Goal: Task Accomplishment & Management: Use online tool/utility

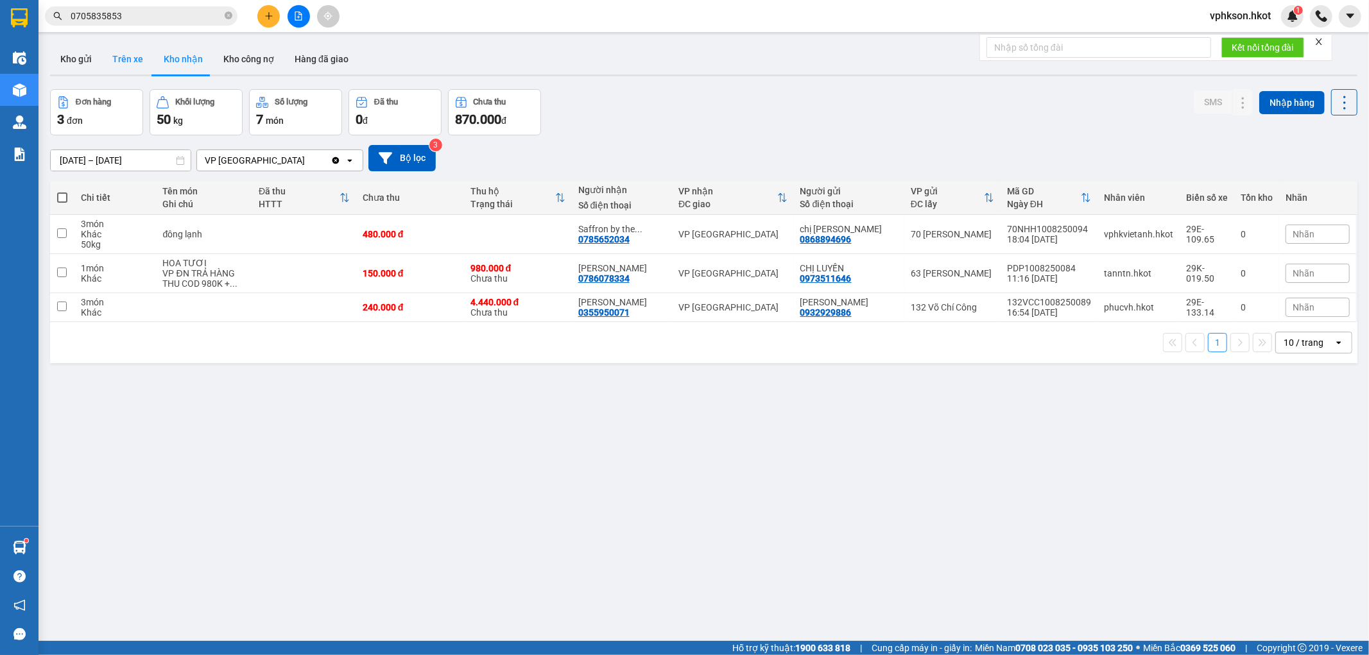
click at [139, 58] on button "Trên xe" at bounding box center [127, 59] width 51 height 31
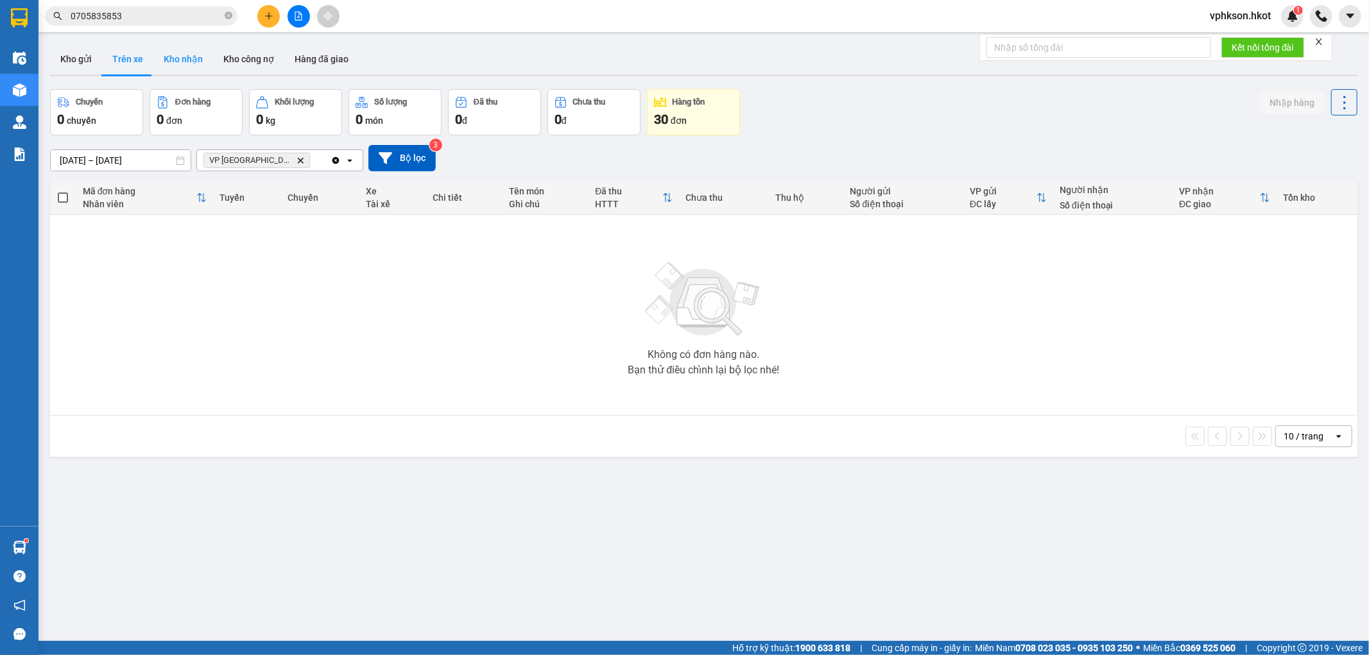
click at [176, 54] on button "Kho nhận" at bounding box center [183, 59] width 60 height 31
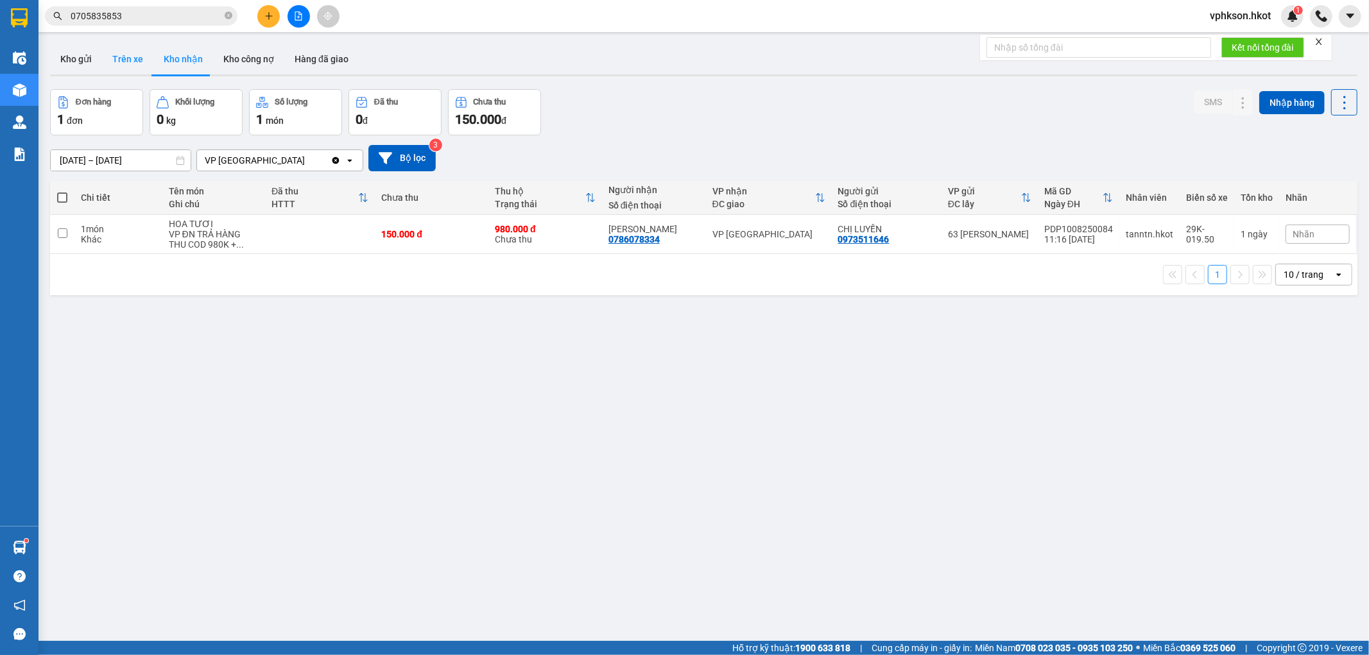
click at [126, 54] on button "Trên xe" at bounding box center [127, 59] width 51 height 31
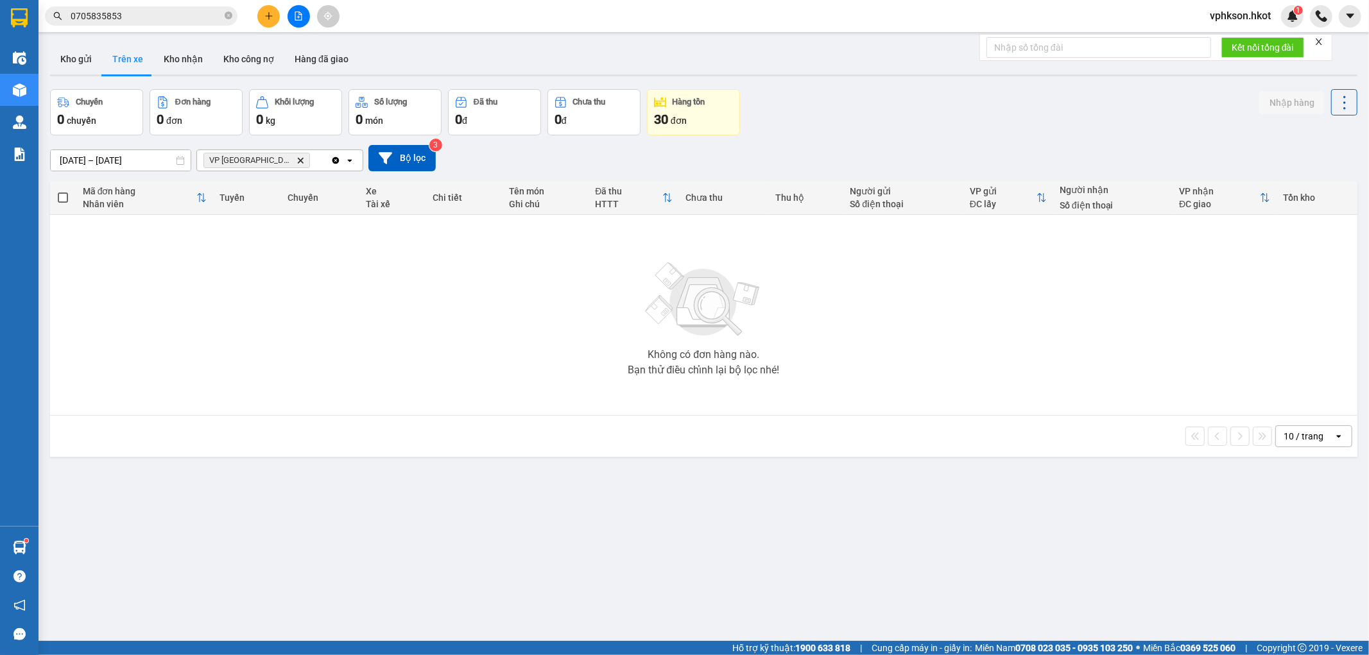
click at [123, 165] on input "[DATE] – [DATE]" at bounding box center [121, 160] width 140 height 21
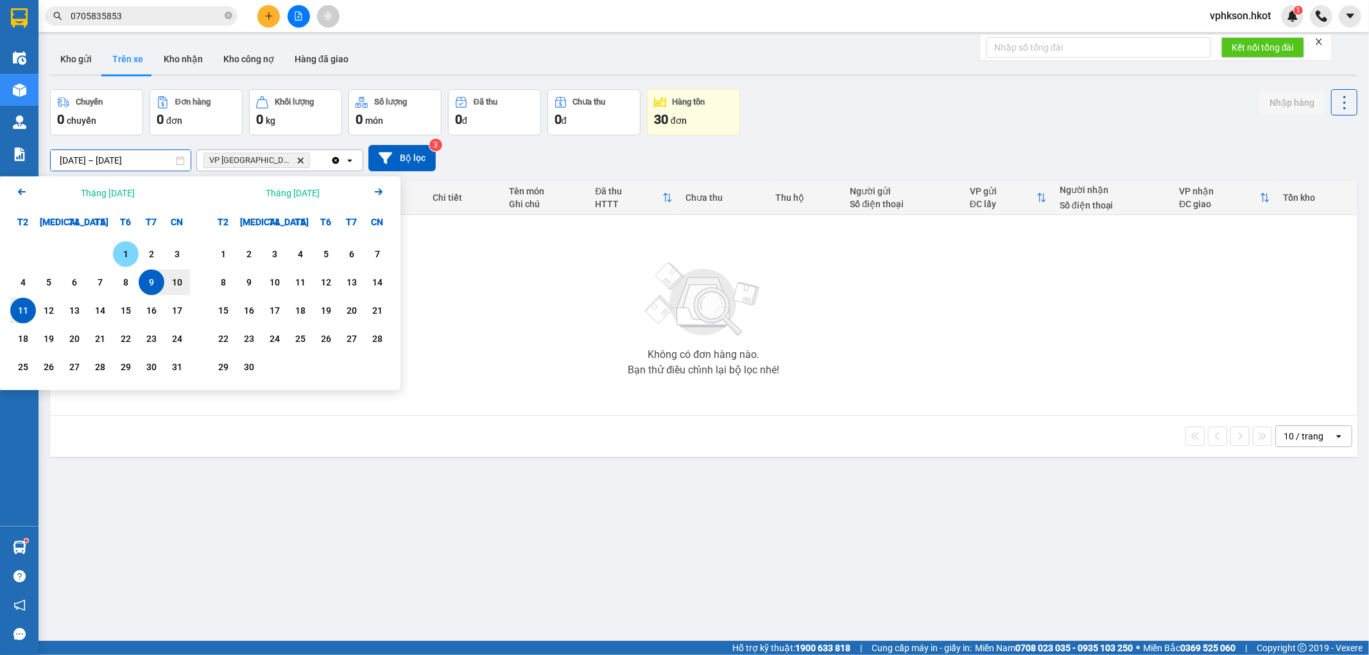
click at [119, 248] on div "1" at bounding box center [126, 253] width 18 height 15
click at [24, 311] on div "11" at bounding box center [23, 310] width 18 height 15
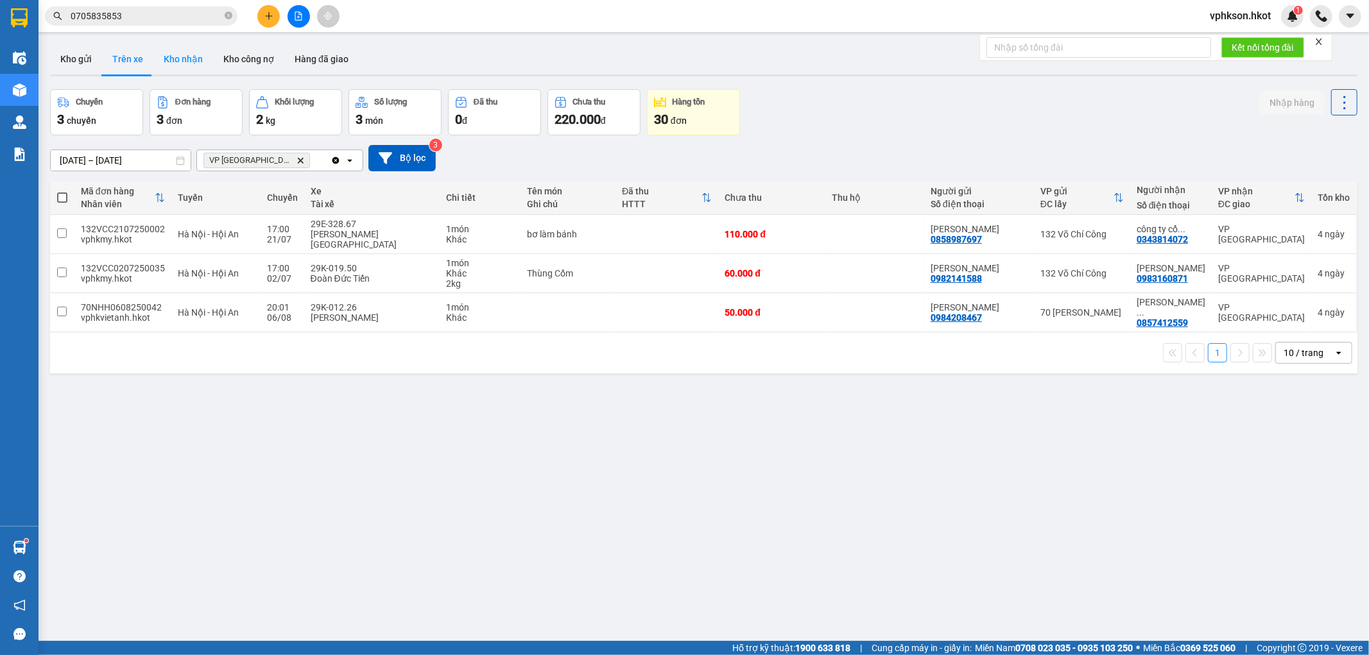
click at [203, 55] on button "Kho nhận" at bounding box center [183, 59] width 60 height 31
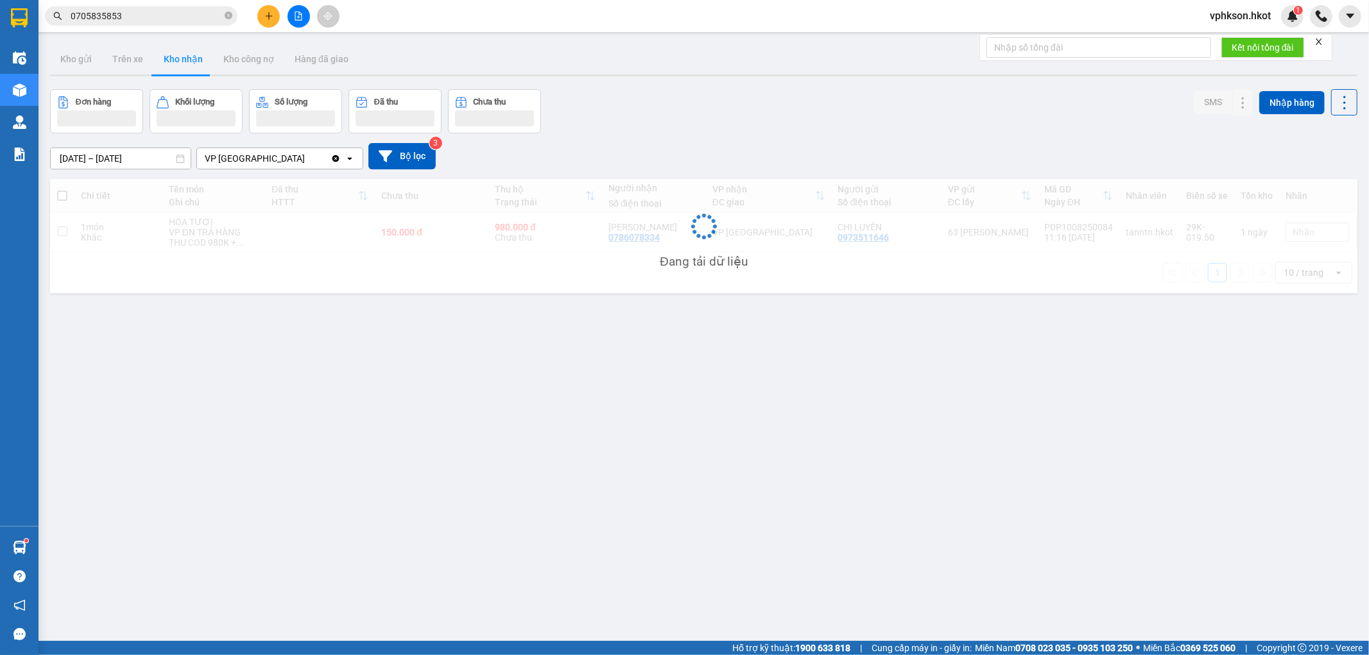
click at [139, 165] on input "[DATE] – [DATE]" at bounding box center [121, 158] width 140 height 21
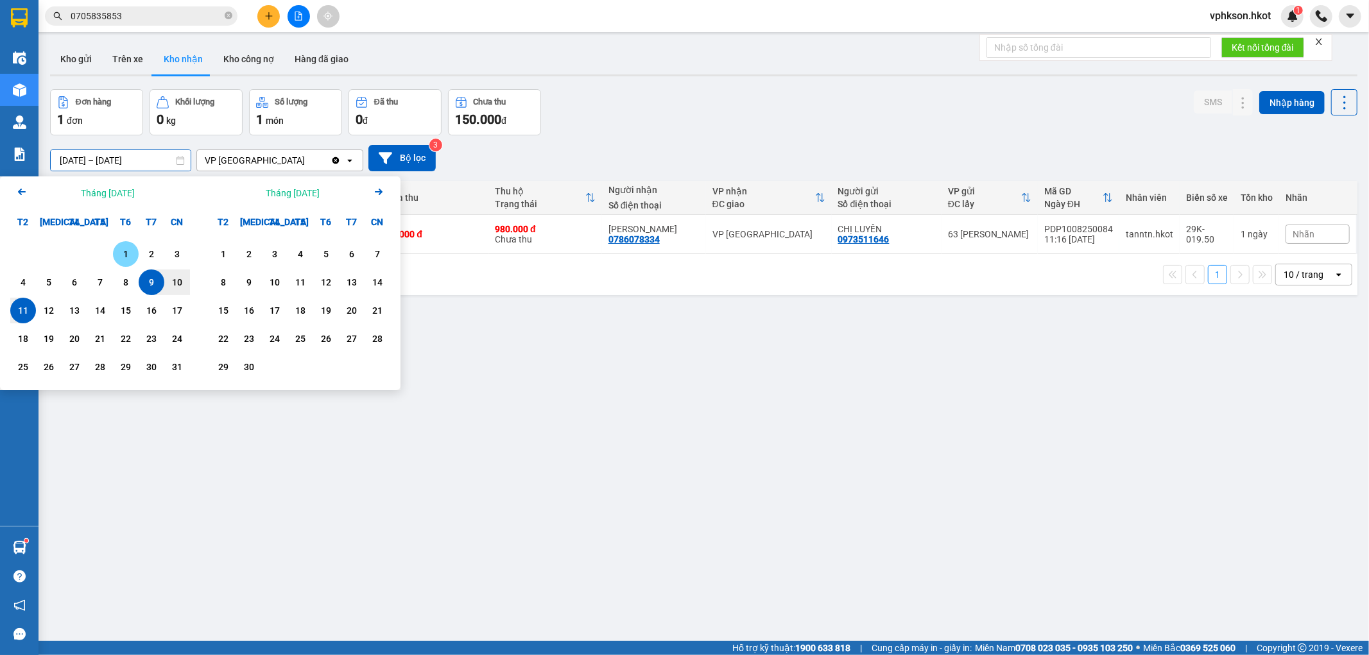
click at [131, 257] on div "1" at bounding box center [126, 253] width 18 height 15
click at [45, 318] on div "12" at bounding box center [49, 310] width 18 height 15
type input "[DATE] – [DATE]"
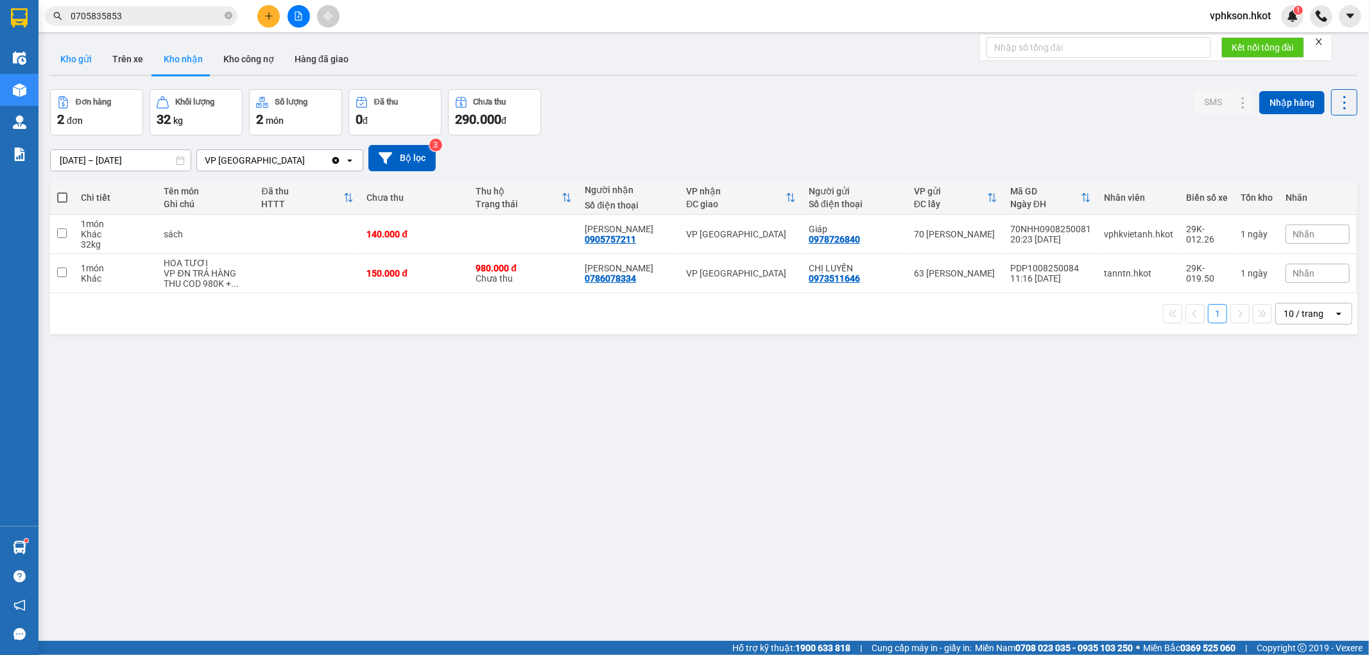
click at [61, 61] on button "Kho gửi" at bounding box center [76, 59] width 52 height 31
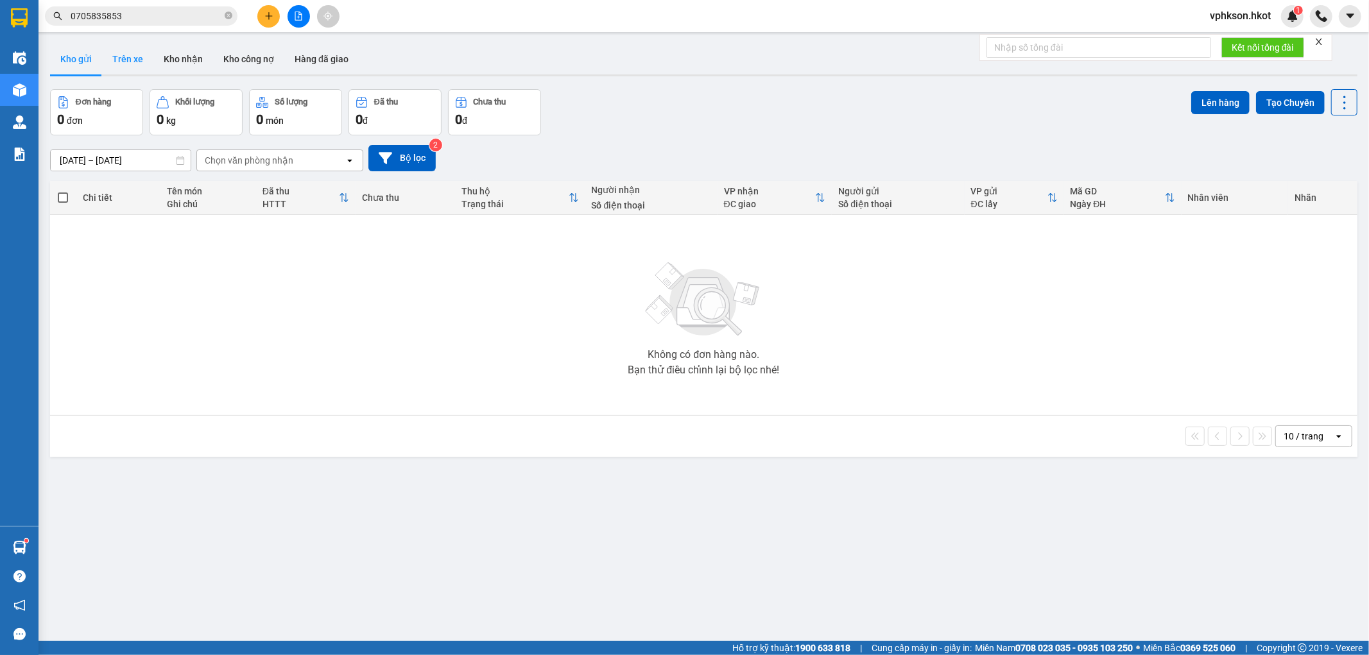
click at [139, 58] on button "Trên xe" at bounding box center [127, 59] width 51 height 31
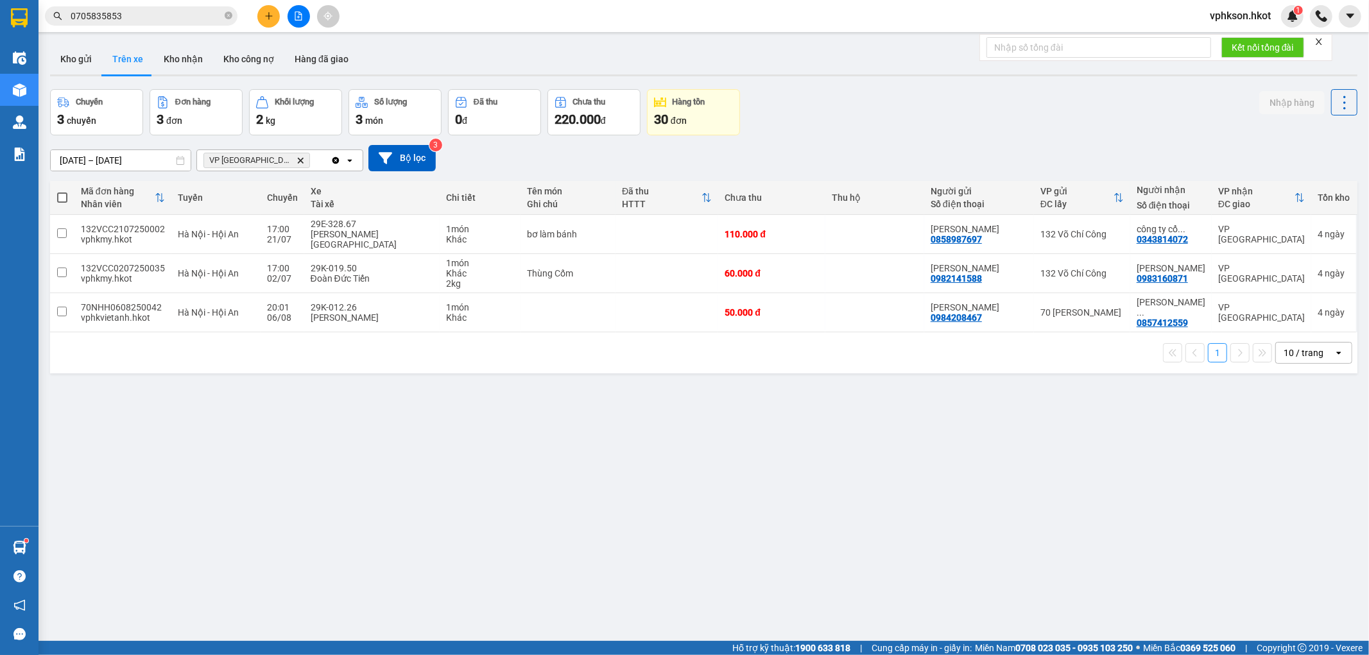
click at [154, 21] on input "0705835853" at bounding box center [146, 16] width 151 height 14
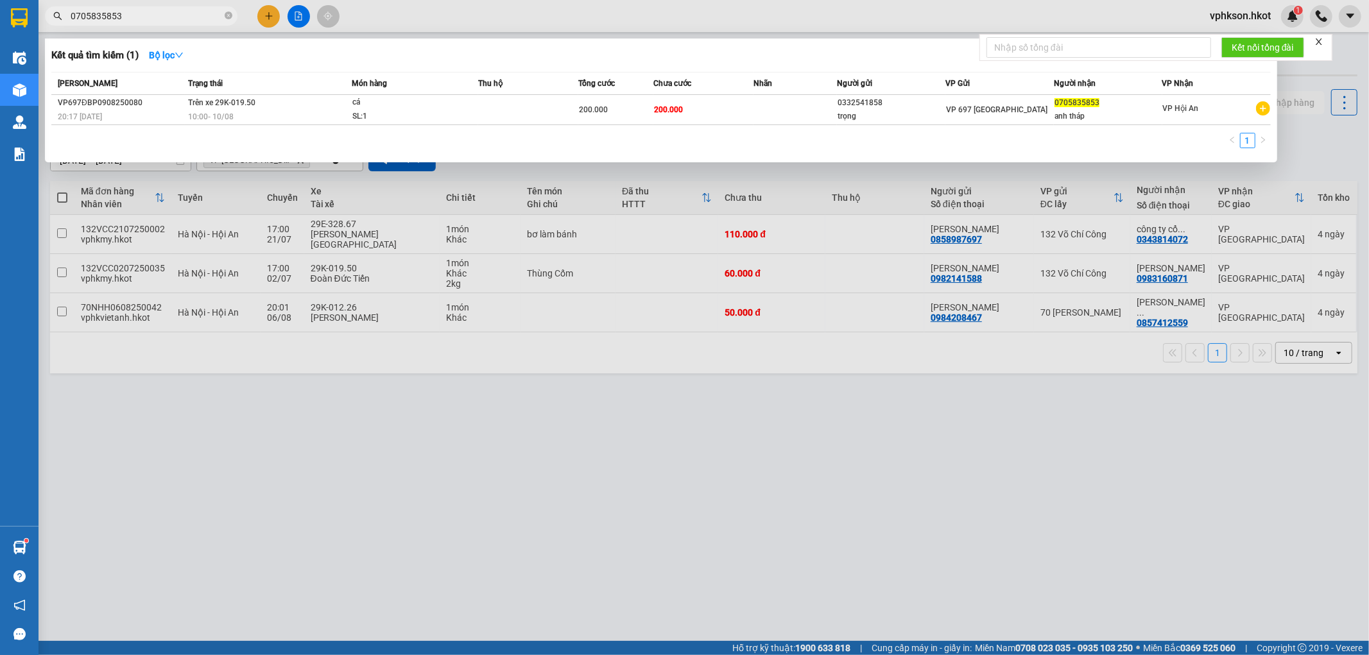
click at [154, 21] on input "0705835853" at bounding box center [146, 16] width 151 height 14
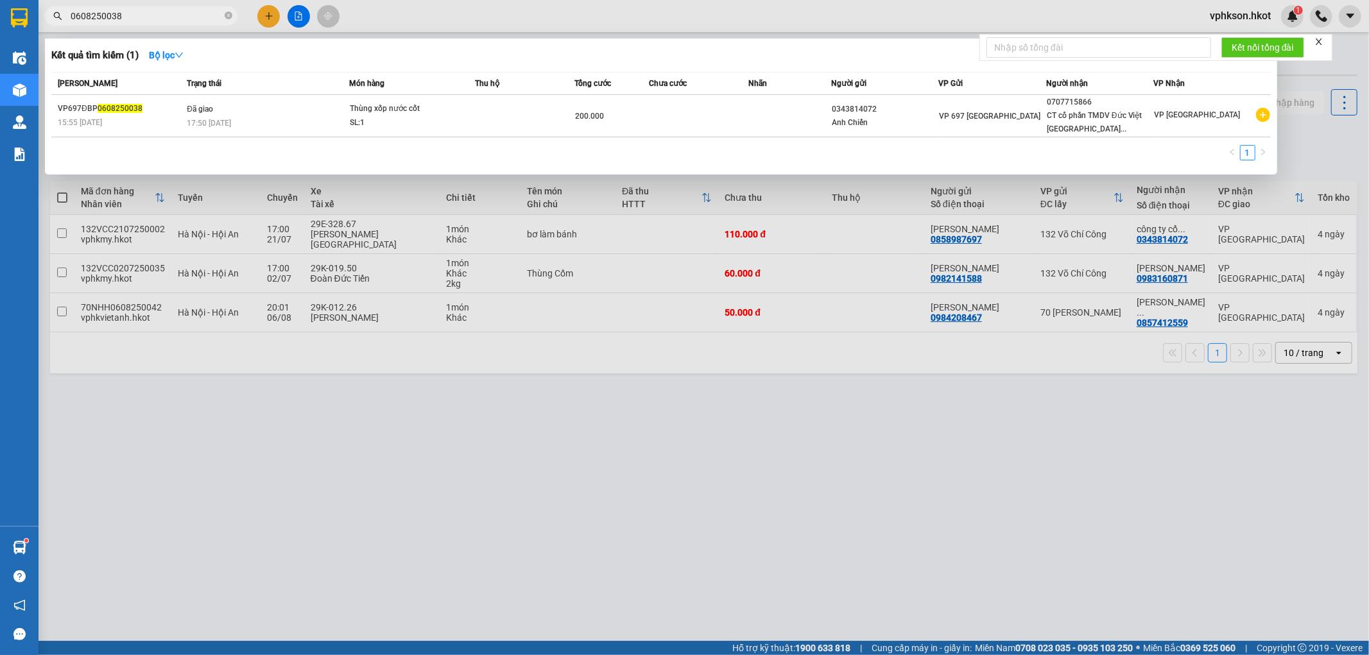
type input "0608250038"
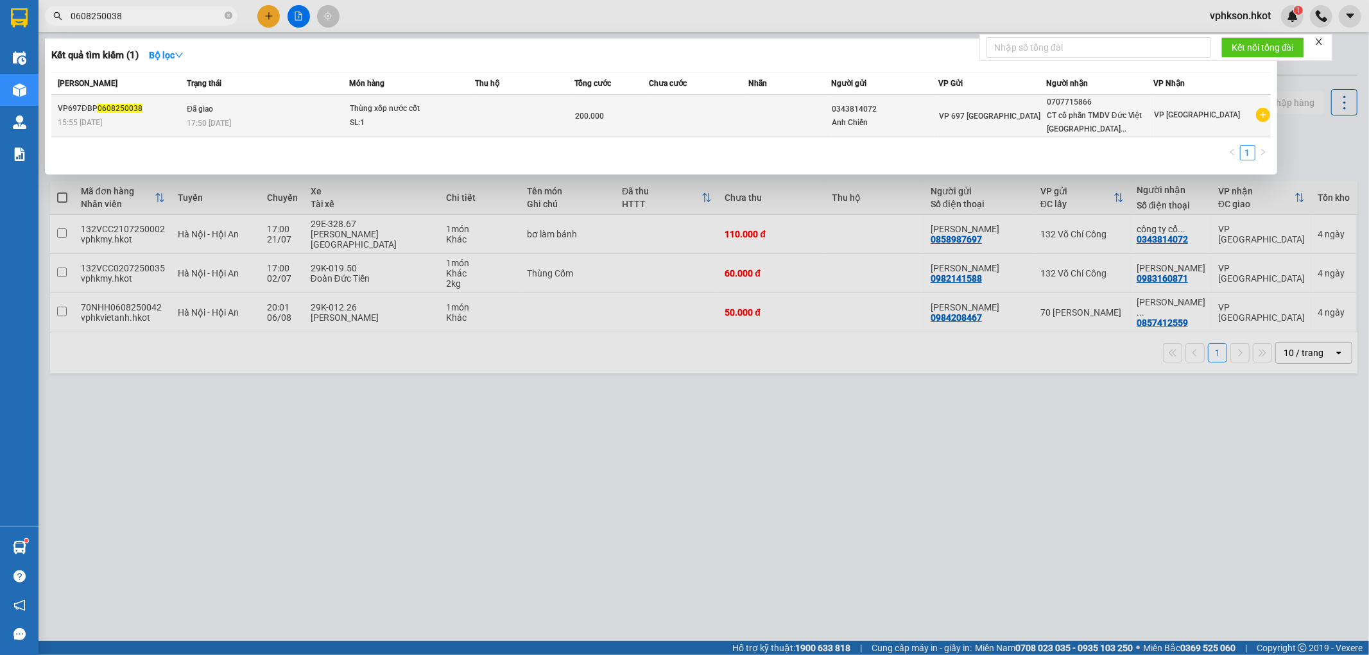
click at [447, 137] on td "Thùng xốp nước cốt SL: 1" at bounding box center [412, 116] width 126 height 42
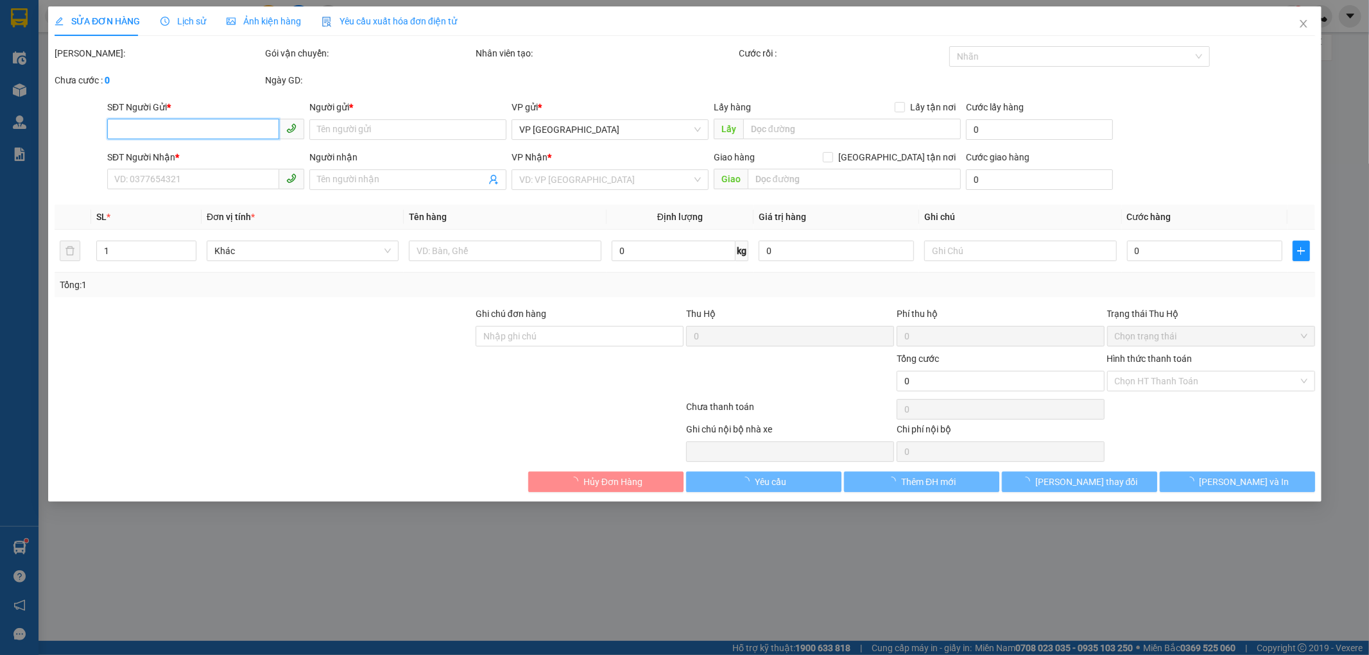
type input "0343814072"
type input "Anh Chiến"
type input "0707715866"
type input "CT cổ phần TMDV Đức Việt [GEOGRAPHIC_DATA]"
type input "200.000"
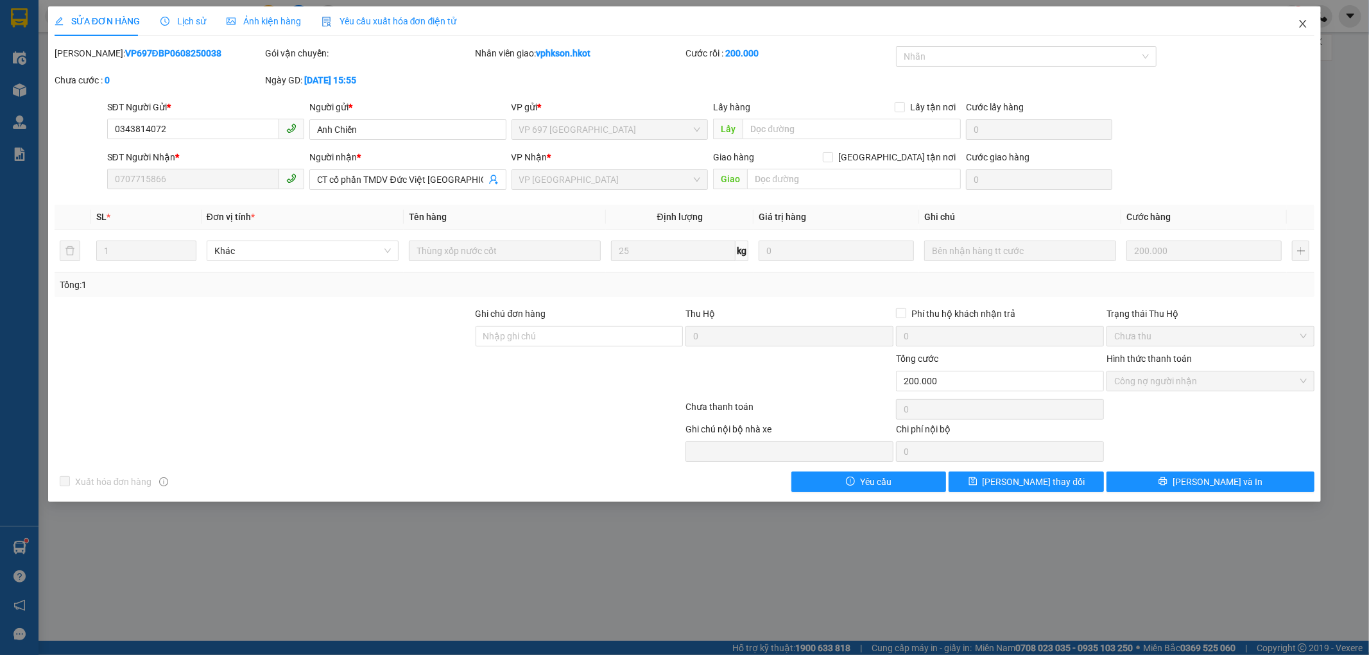
click at [1299, 23] on icon "close" at bounding box center [1302, 24] width 10 height 10
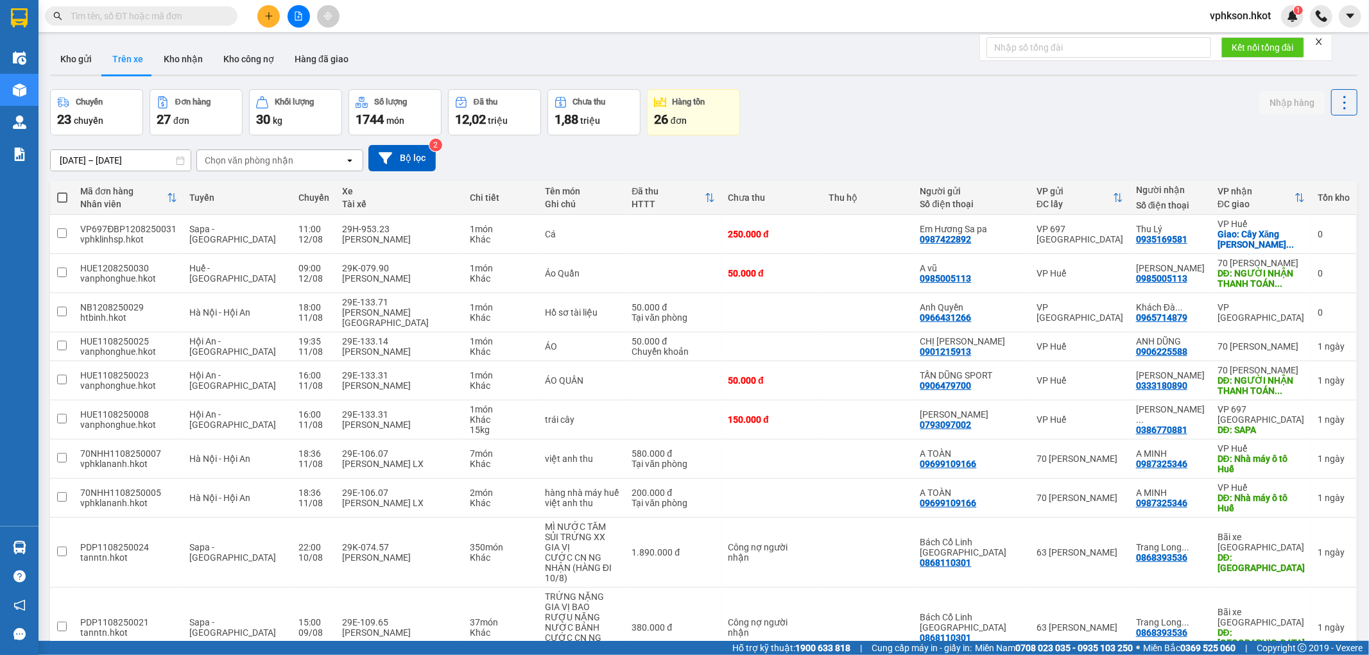
click at [163, 5] on div "Kết quả tìm kiếm ( 0 ) Bộ lọc No Data" at bounding box center [125, 16] width 250 height 22
click at [191, 13] on input "text" at bounding box center [146, 16] width 151 height 14
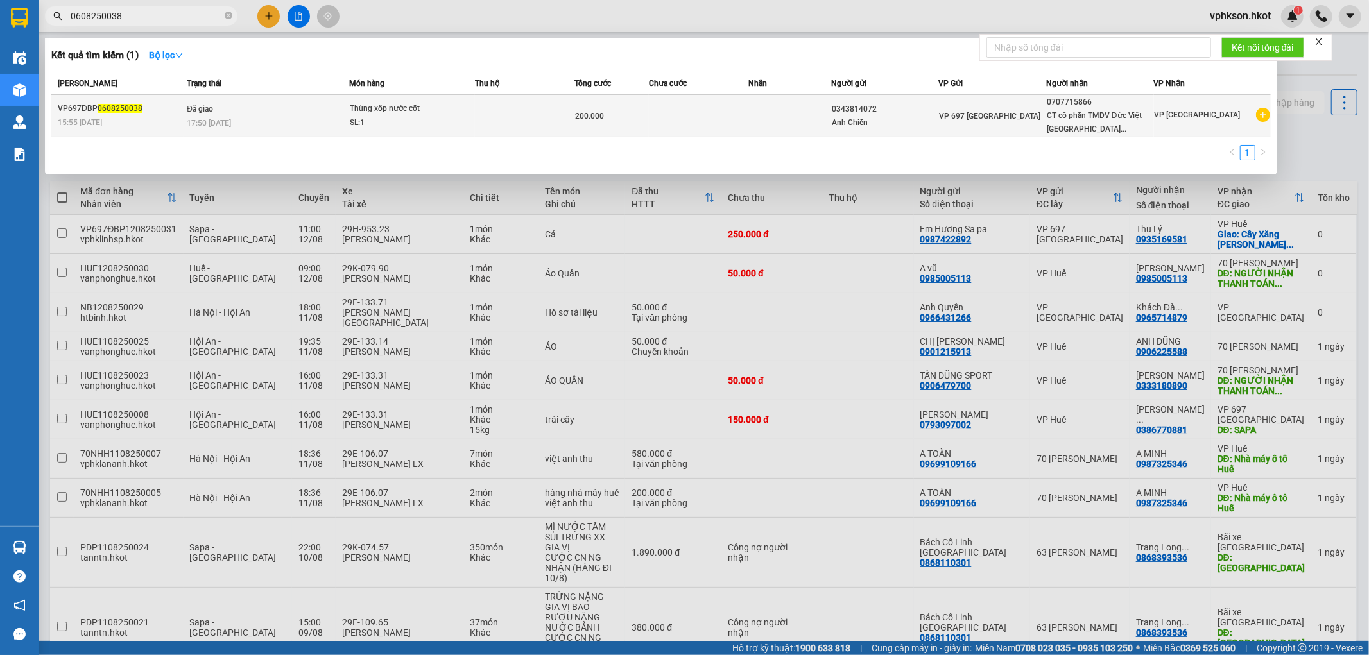
type input "0608250038"
click at [602, 121] on div "200.000" at bounding box center [611, 116] width 73 height 14
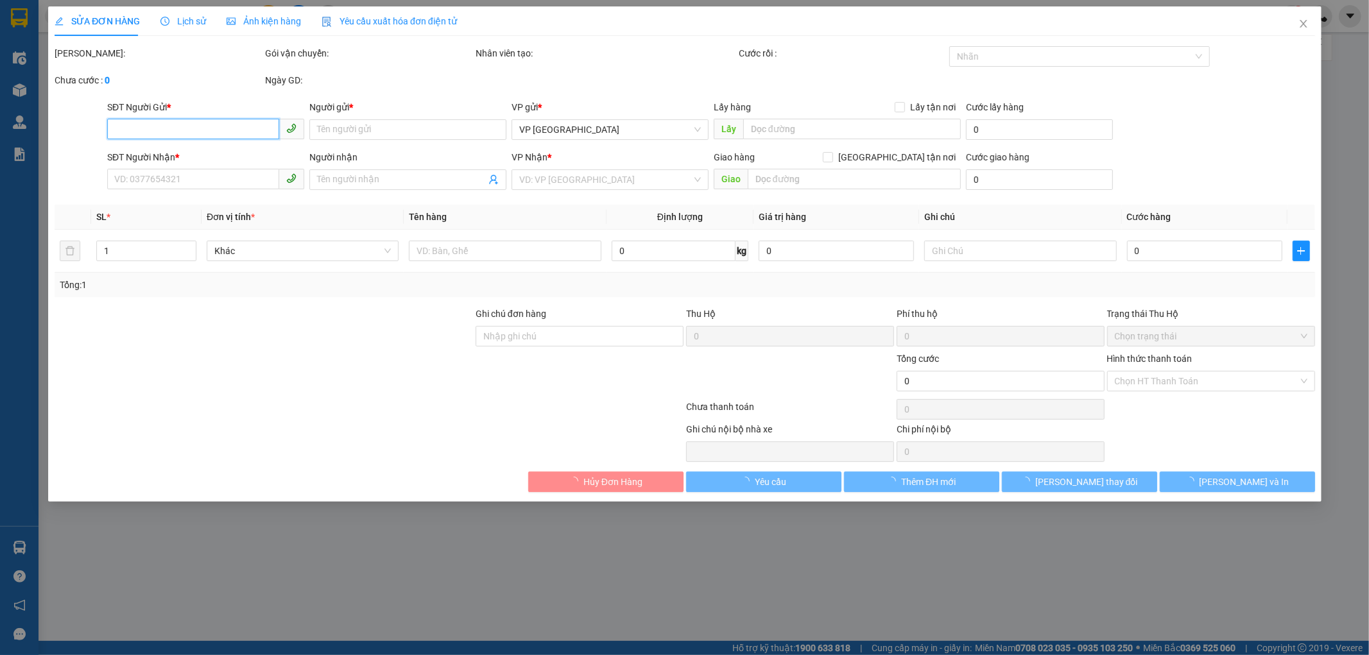
type input "0343814072"
type input "Anh Chiến"
type input "0707715866"
type input "CT cổ phần TMDV Đức Việt [GEOGRAPHIC_DATA]"
type input "200.000"
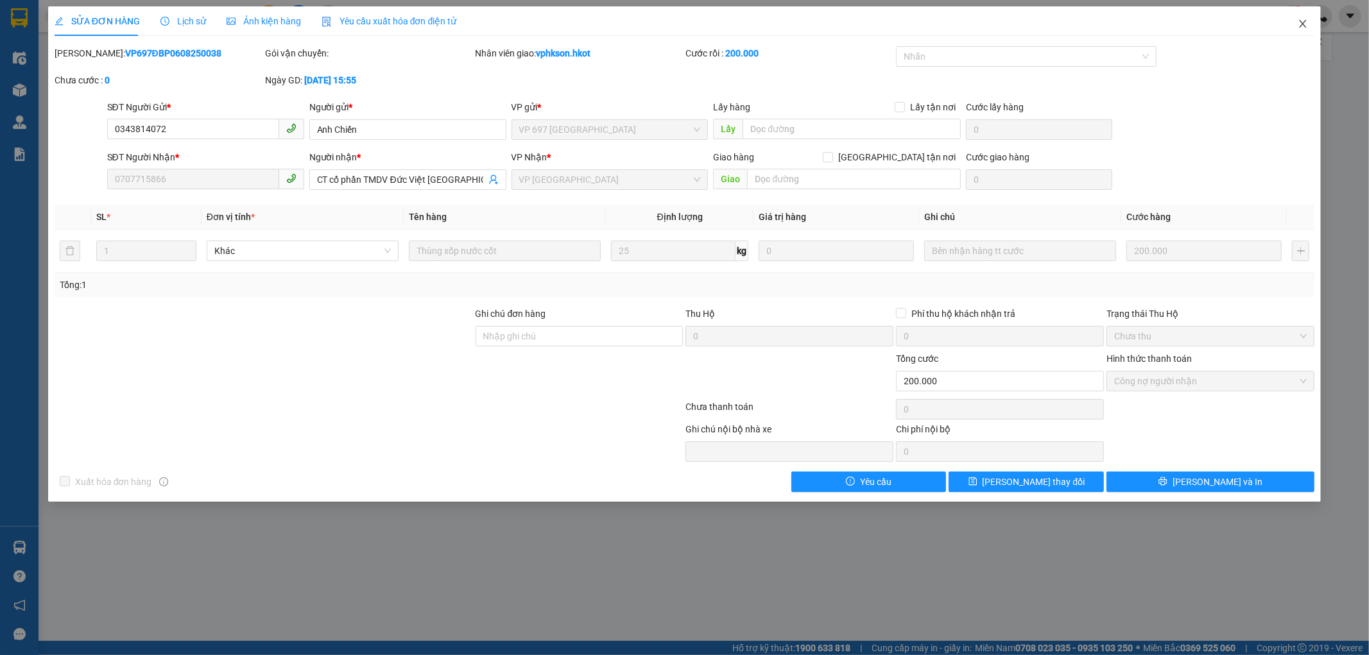
click at [1301, 24] on icon "close" at bounding box center [1302, 24] width 10 height 10
click at [1301, 28] on div "Kết quả tìm kiếm ( 1 ) Bộ lọc Mã ĐH Trạng thái Món hàng Thu hộ Tổng cước Chưa c…" at bounding box center [684, 16] width 1369 height 32
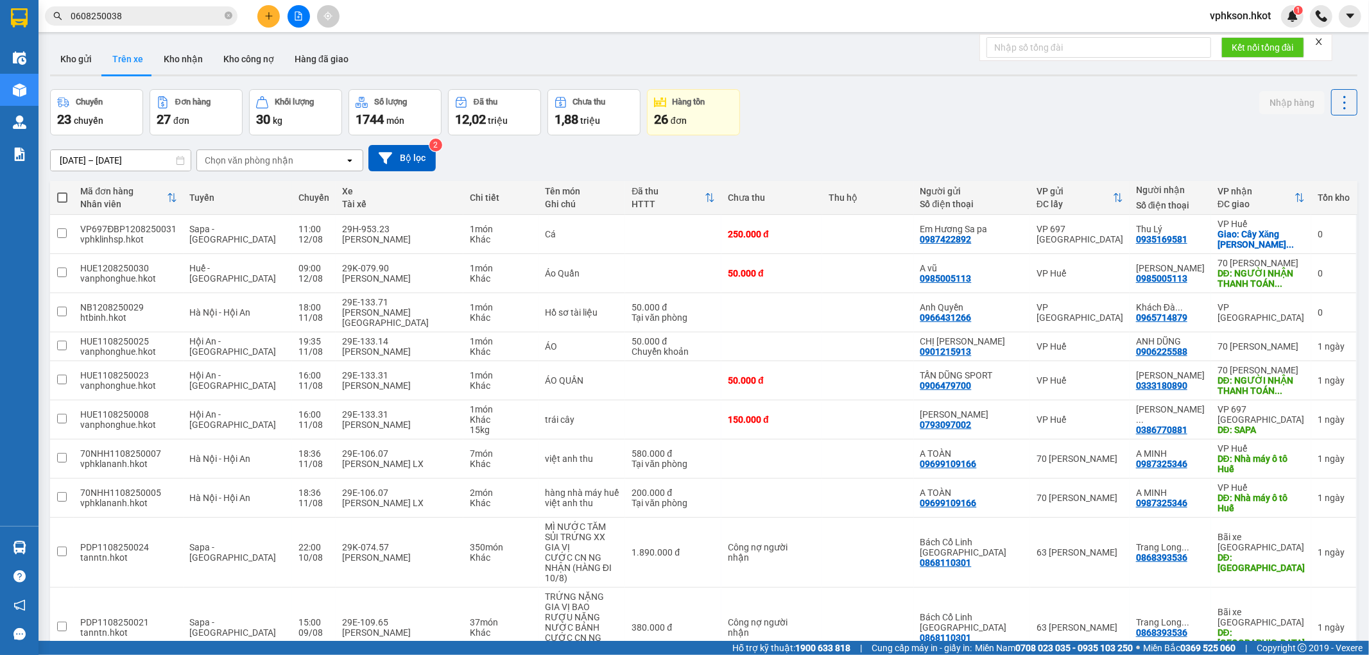
click at [150, 18] on input "0608250038" at bounding box center [146, 16] width 151 height 14
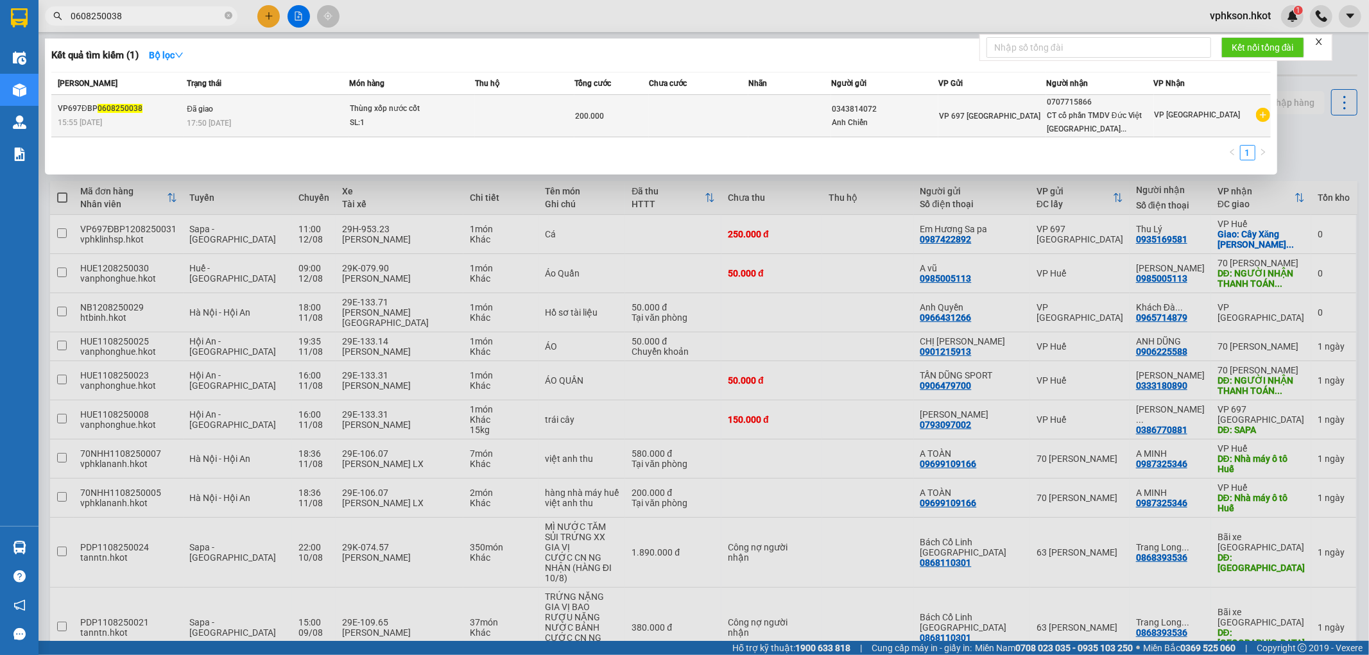
click at [978, 119] on span "VP 697 [GEOGRAPHIC_DATA]" at bounding box center [989, 116] width 101 height 9
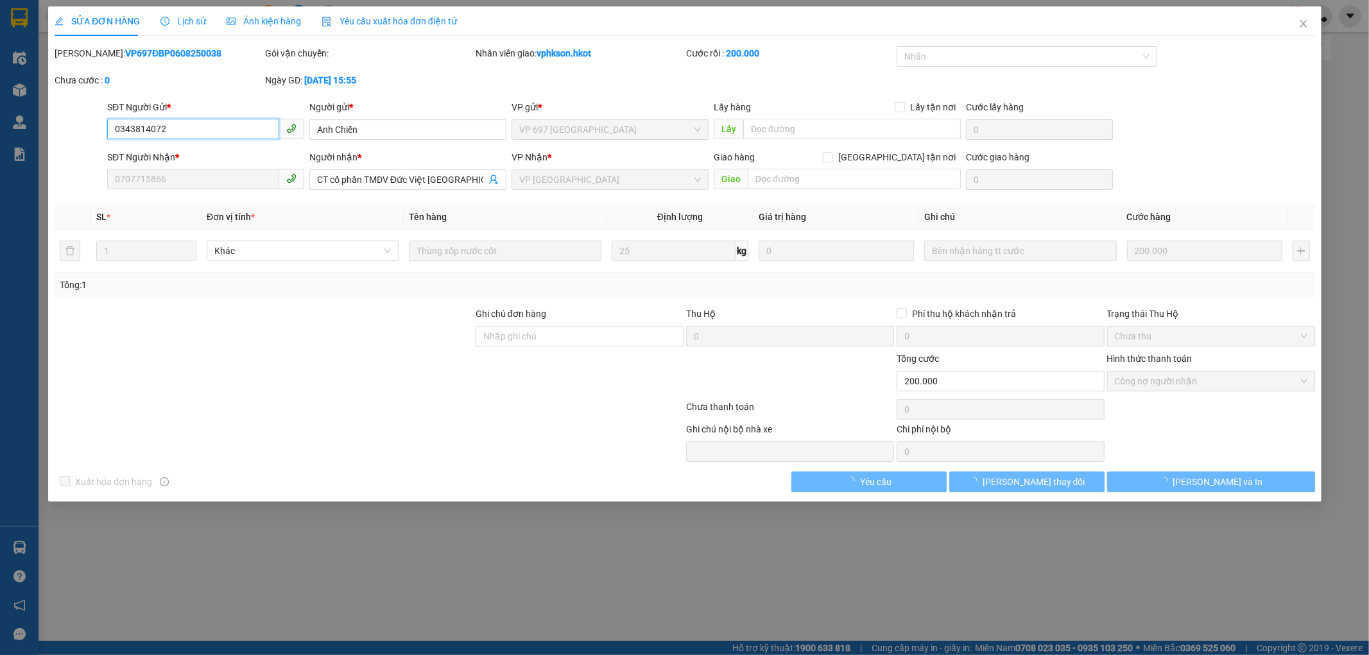
type input "0343814072"
type input "Anh Chiến"
type input "0707715866"
type input "CT cổ phần TMDV Đức Việt [GEOGRAPHIC_DATA]"
type input "200.000"
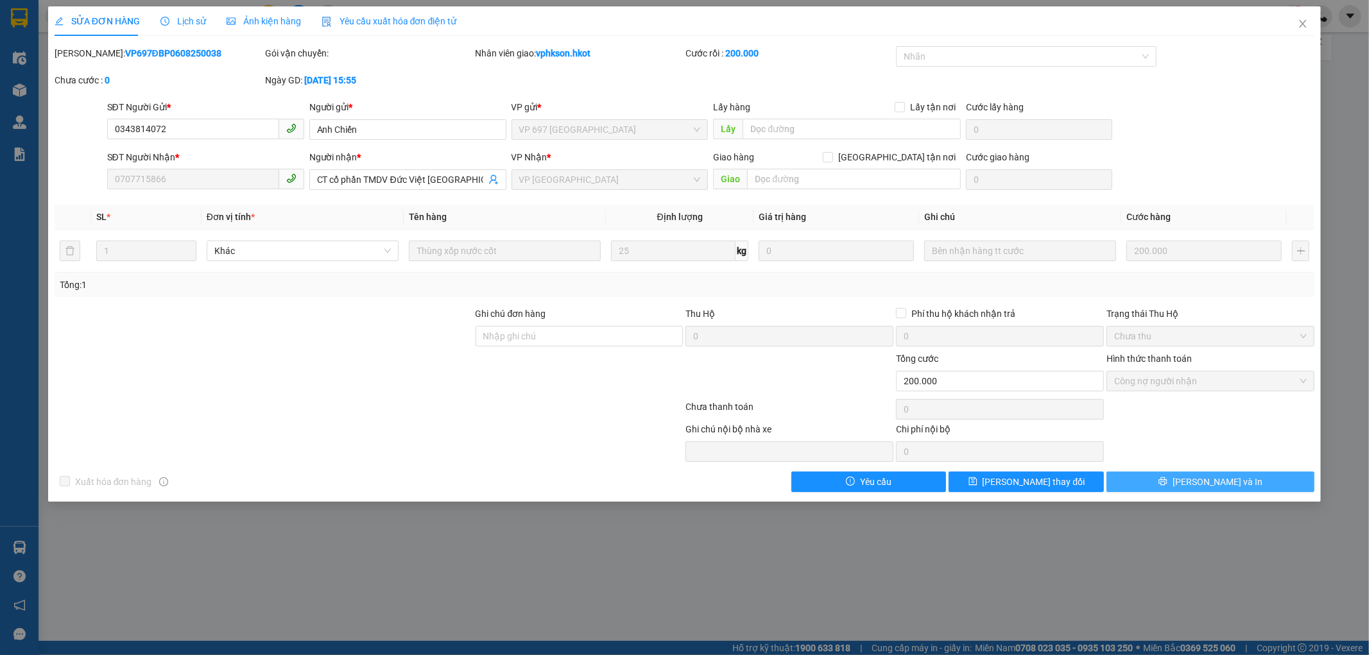
click at [1241, 486] on button "[PERSON_NAME] và In" at bounding box center [1210, 482] width 208 height 21
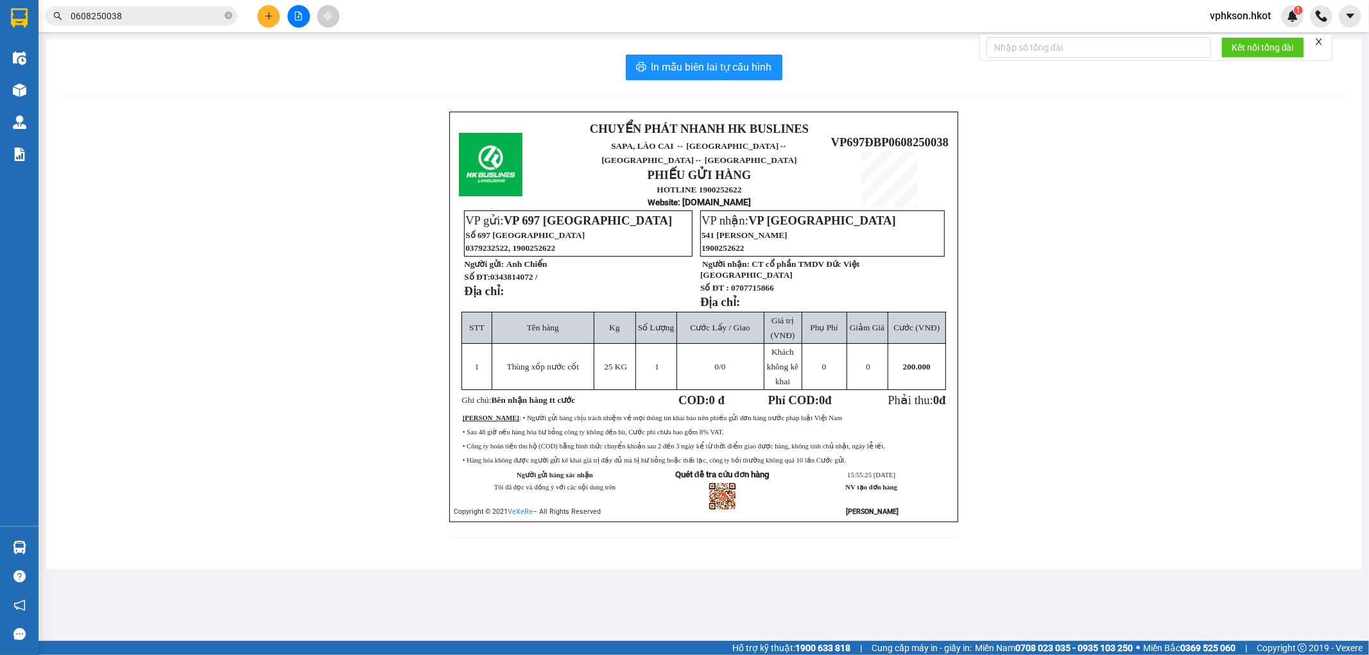
click at [164, 21] on input "0608250038" at bounding box center [146, 16] width 151 height 14
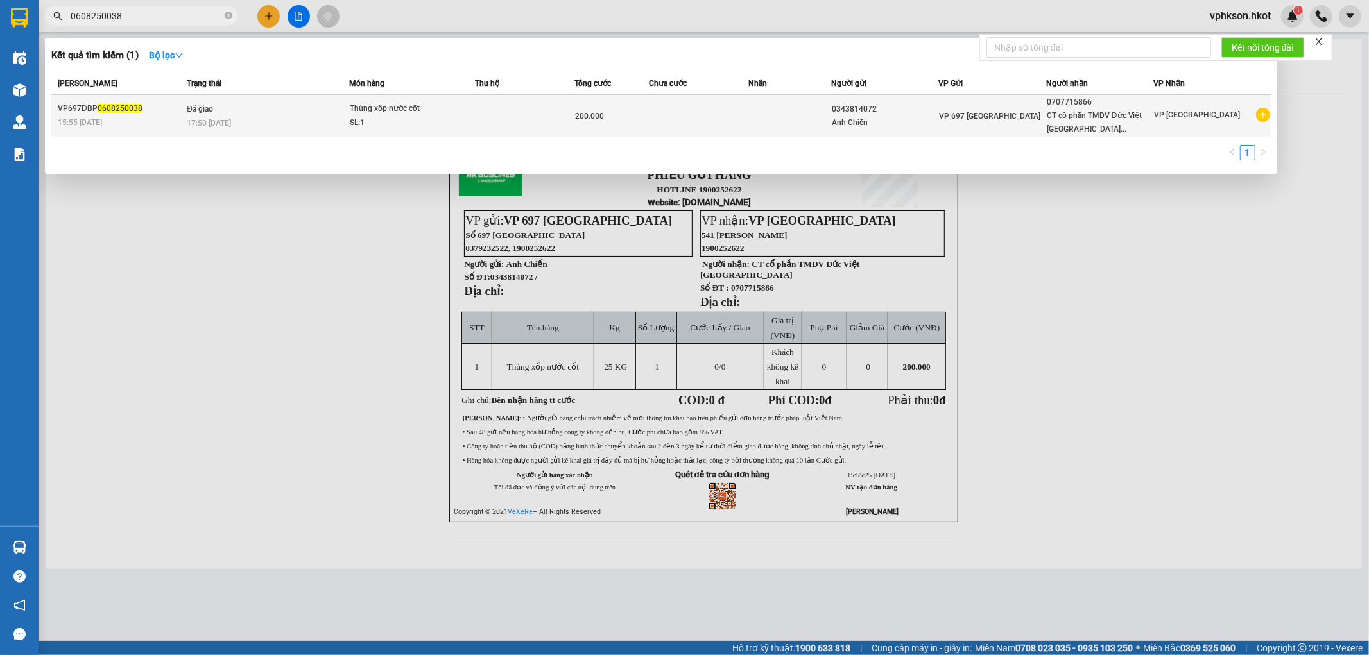
click at [278, 111] on td "Đã giao 17:50 - 08/08" at bounding box center [267, 116] width 166 height 42
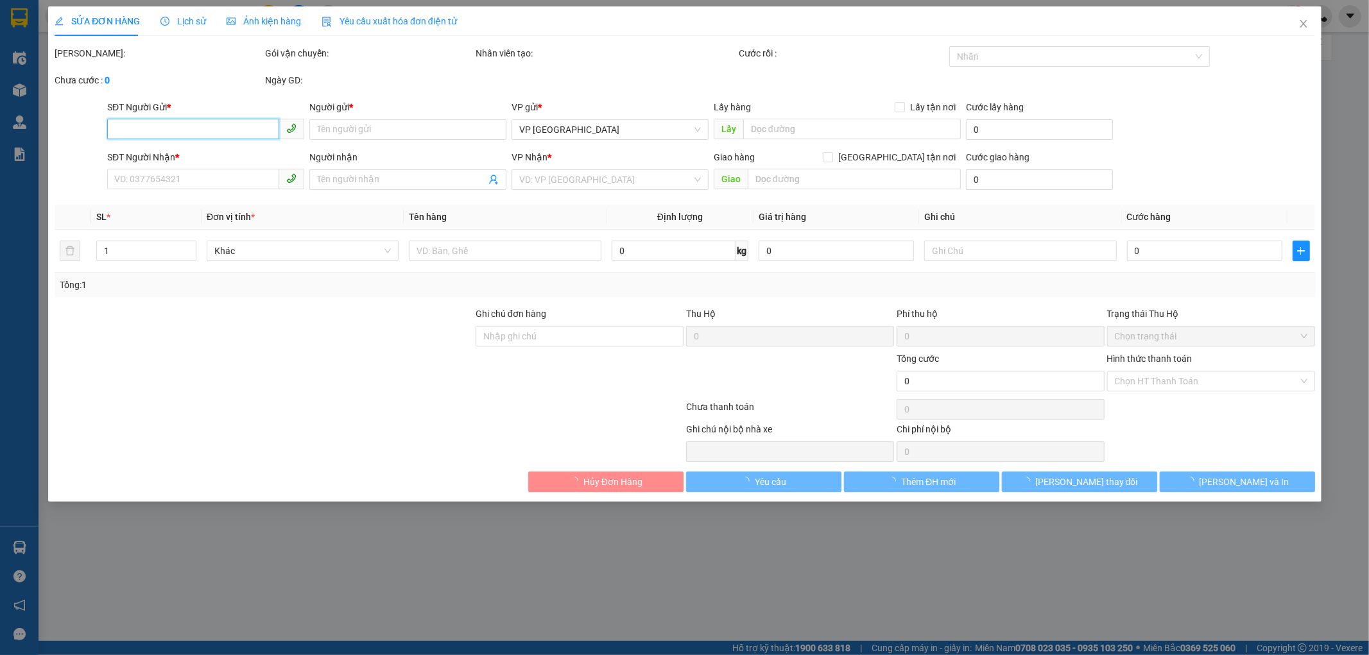
type input "0343814072"
type input "Anh Chiến"
type input "0707715866"
type input "CT cổ phần TMDV Đức Việt [GEOGRAPHIC_DATA]"
type input "200.000"
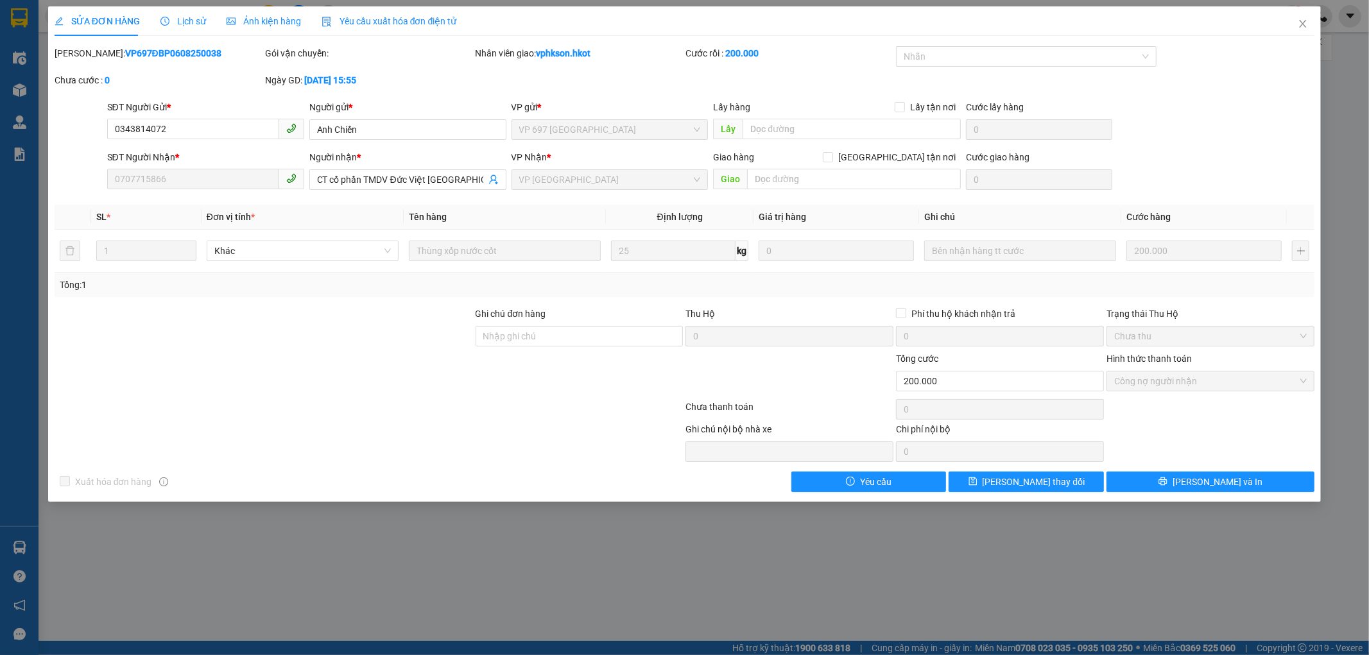
click at [125, 55] on b "VP697ĐBP0608250038" at bounding box center [173, 53] width 96 height 10
copy b "VP697ĐBP0608250038"
click at [192, 16] on span "Lịch sử" at bounding box center [183, 21] width 46 height 10
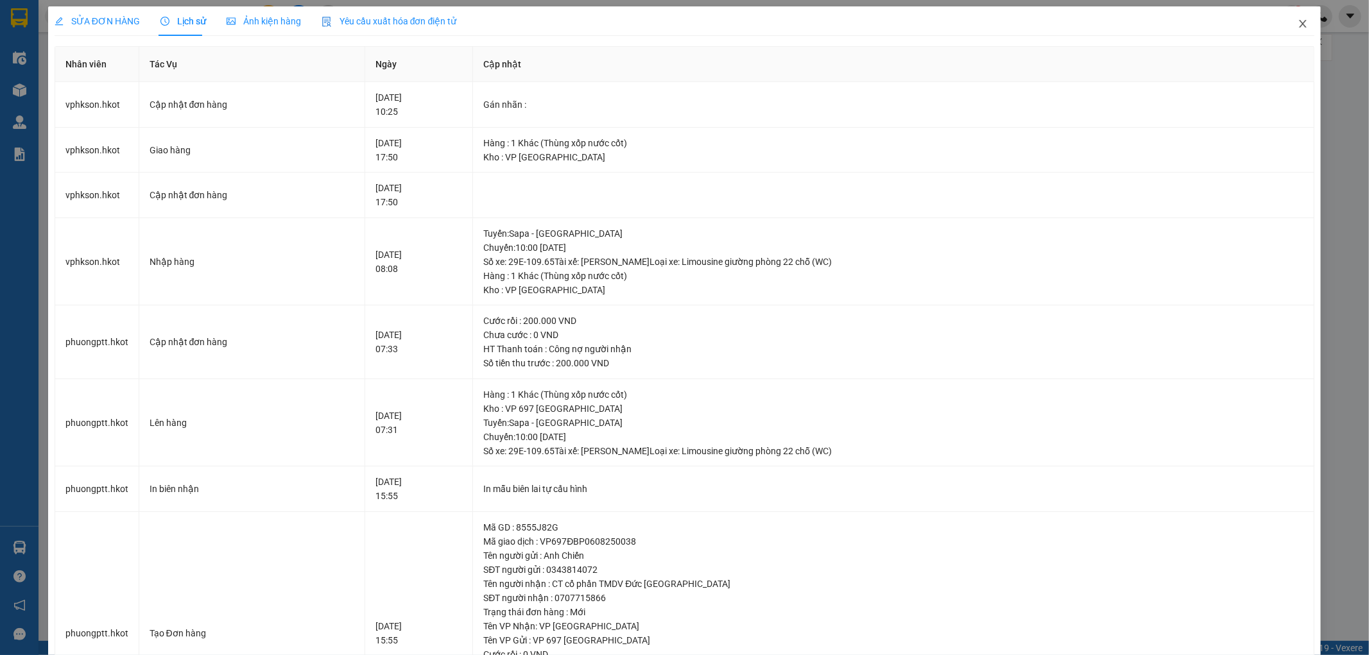
click at [1297, 20] on icon "close" at bounding box center [1302, 24] width 10 height 10
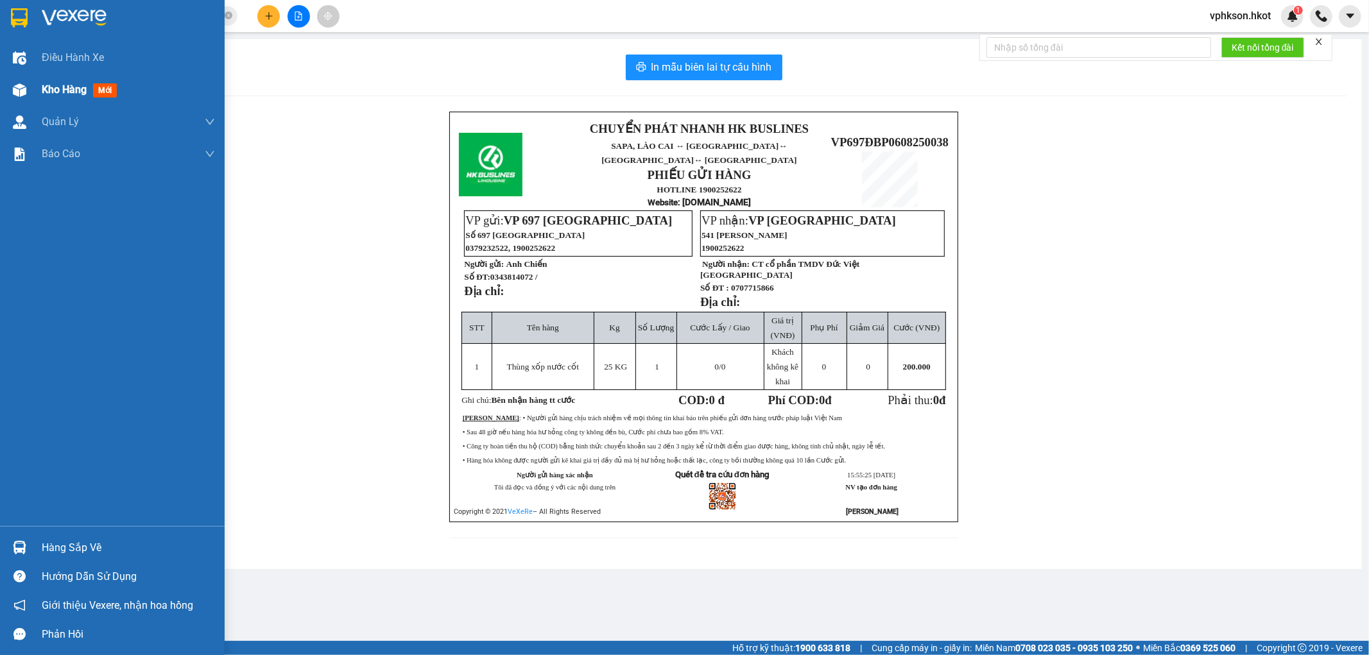
click at [46, 90] on span "Kho hàng" at bounding box center [64, 89] width 45 height 12
click at [92, 91] on div "Kho hàng mới" at bounding box center [82, 89] width 80 height 16
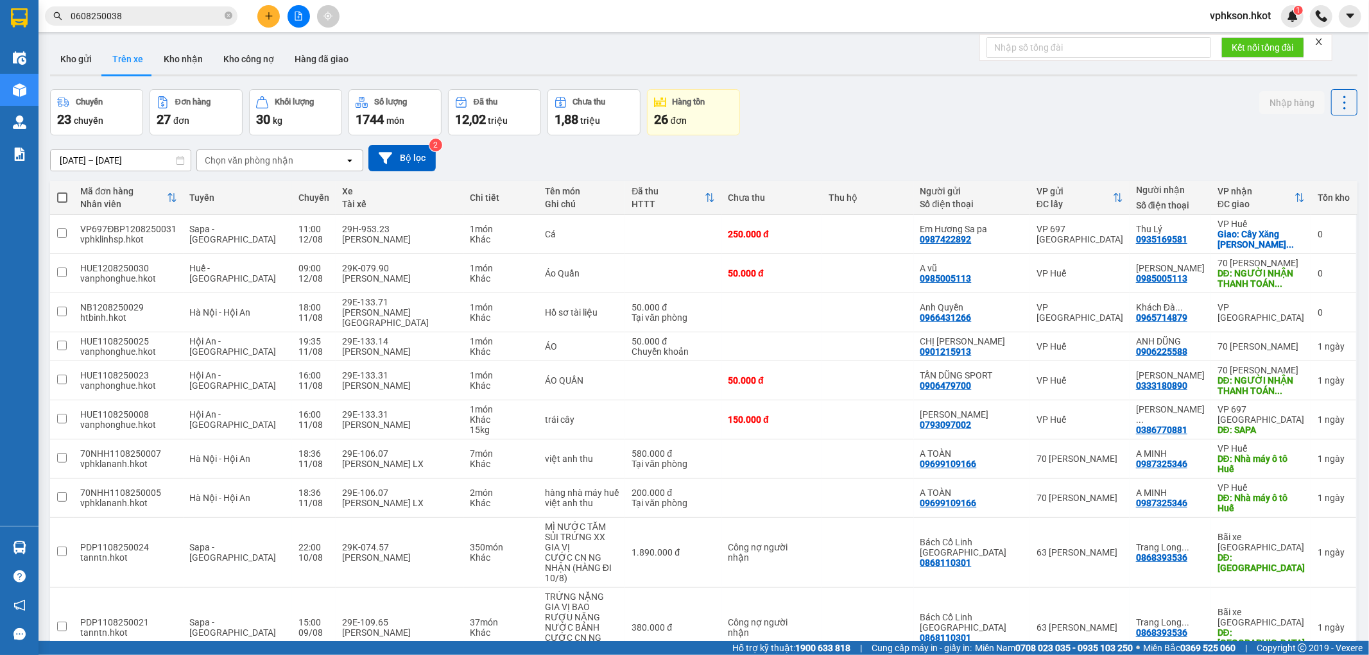
click at [296, 158] on div "Chọn văn phòng nhận" at bounding box center [271, 160] width 148 height 21
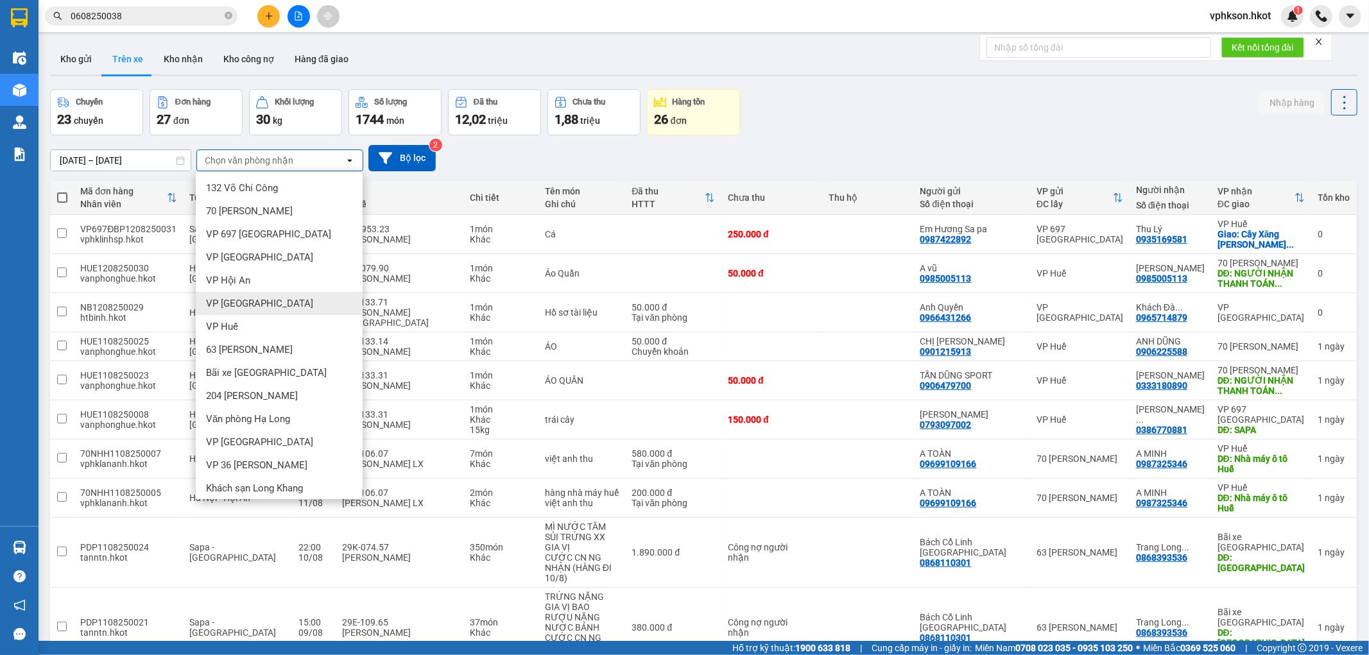
click at [274, 309] on div "VP [GEOGRAPHIC_DATA]" at bounding box center [279, 303] width 167 height 23
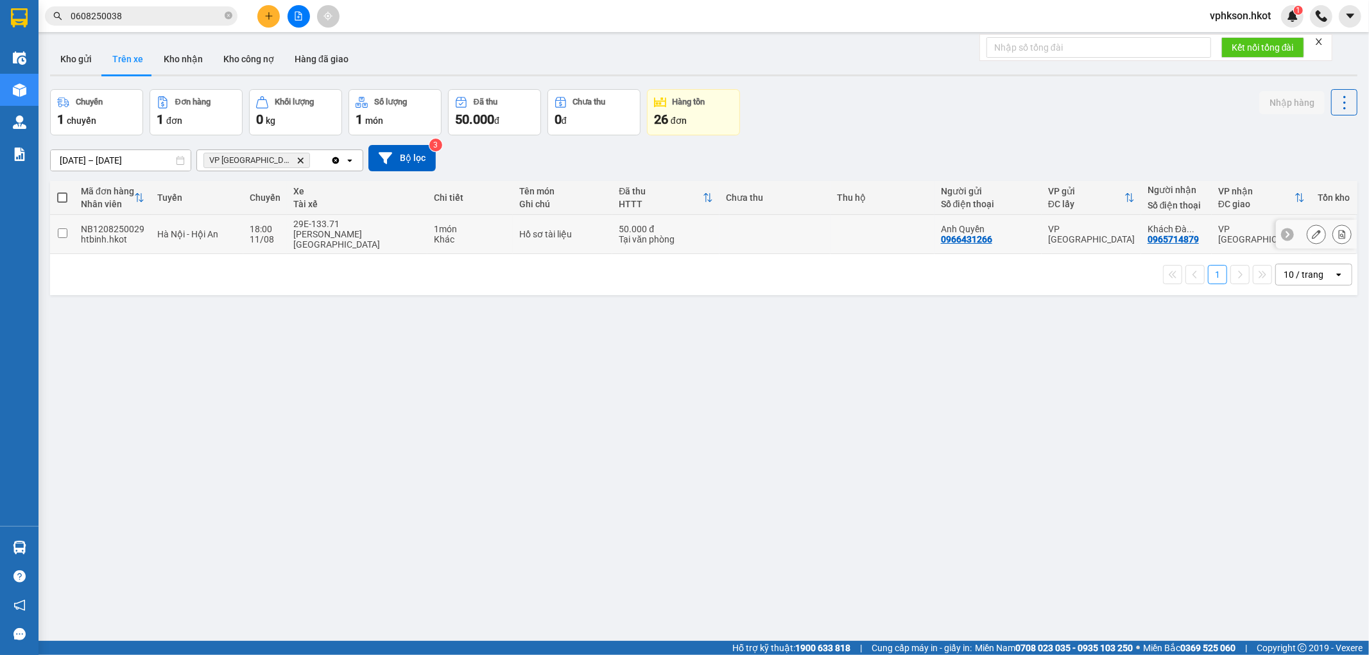
click at [812, 235] on td at bounding box center [774, 234] width 111 height 39
checkbox input "true"
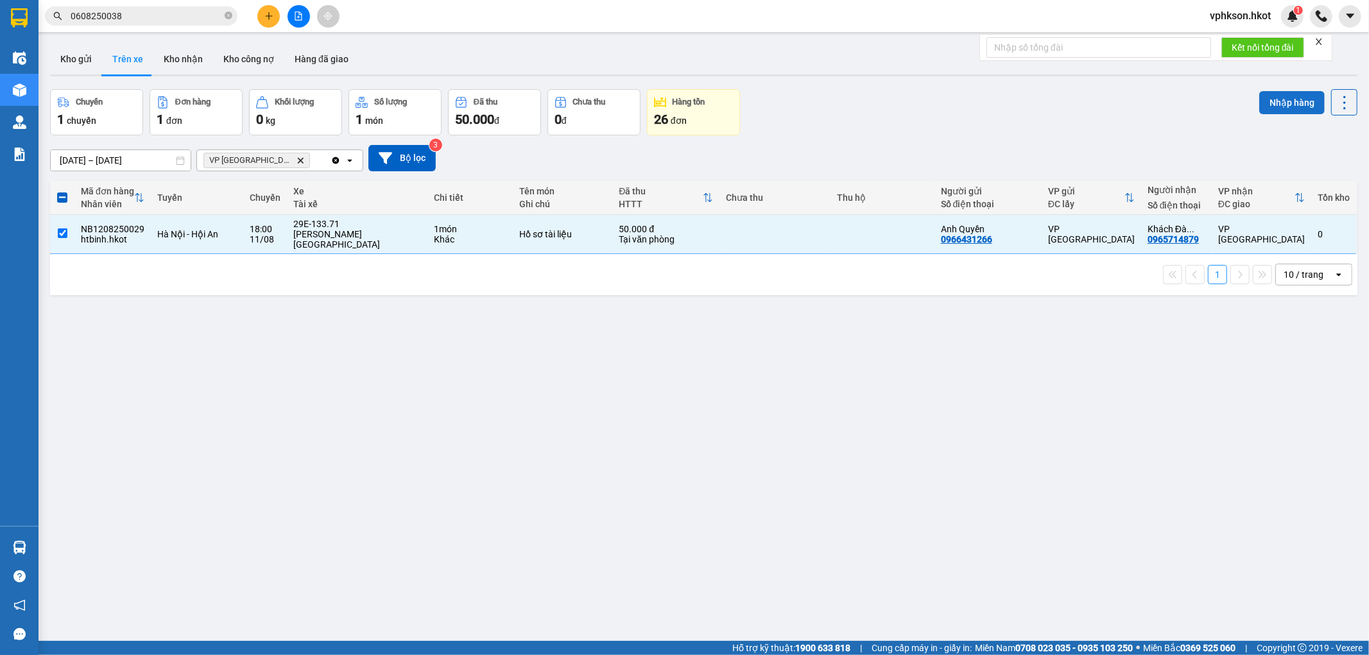
click at [1286, 98] on button "Nhập hàng" at bounding box center [1291, 102] width 65 height 23
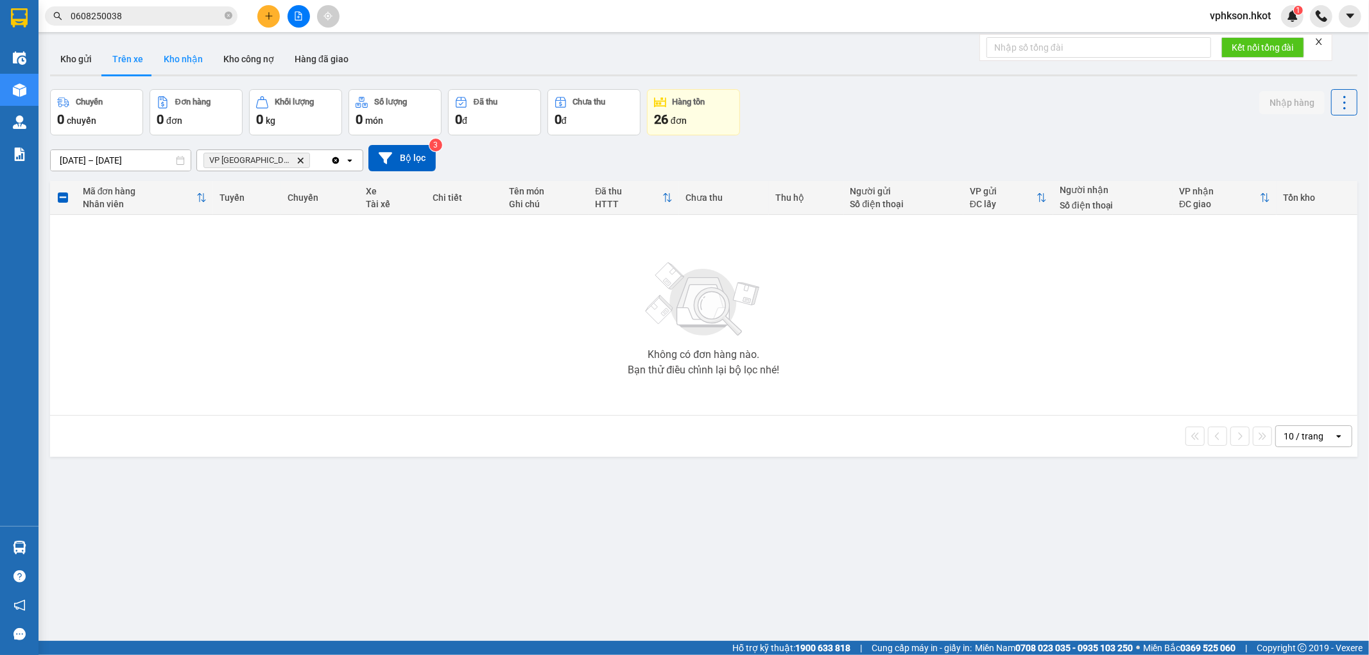
click at [191, 62] on button "Kho nhận" at bounding box center [183, 59] width 60 height 31
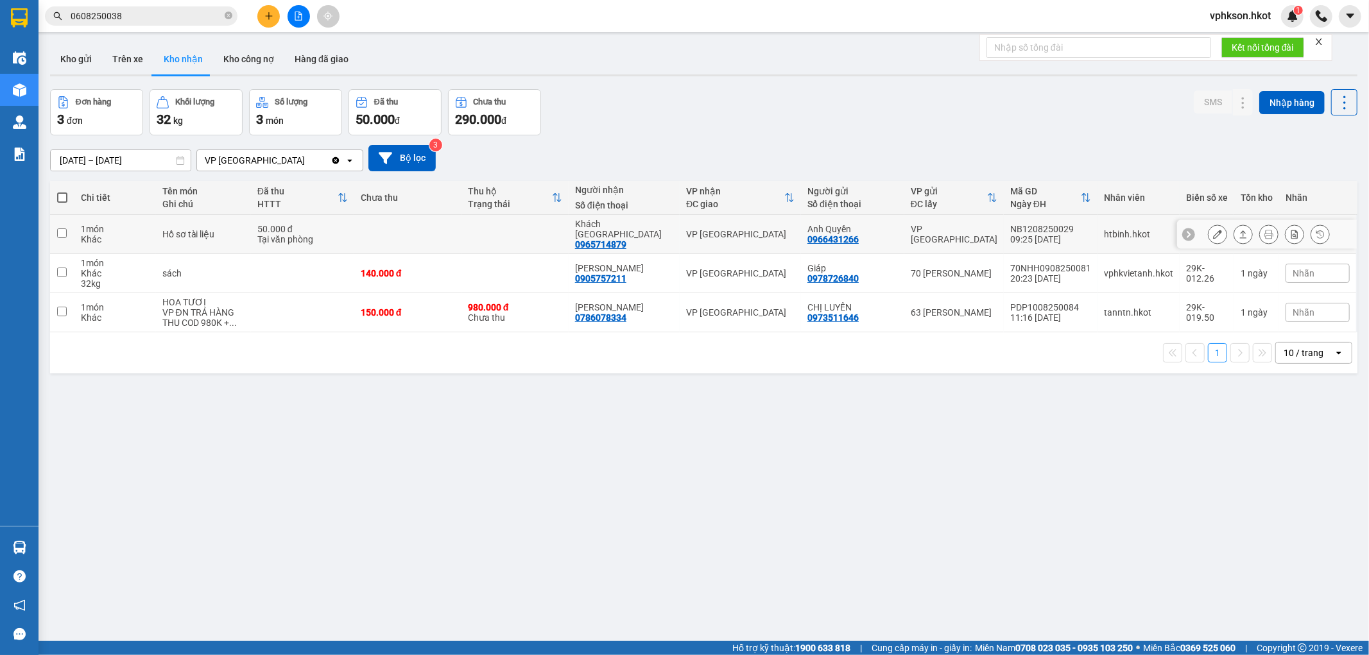
click at [1234, 235] on button at bounding box center [1243, 234] width 18 height 22
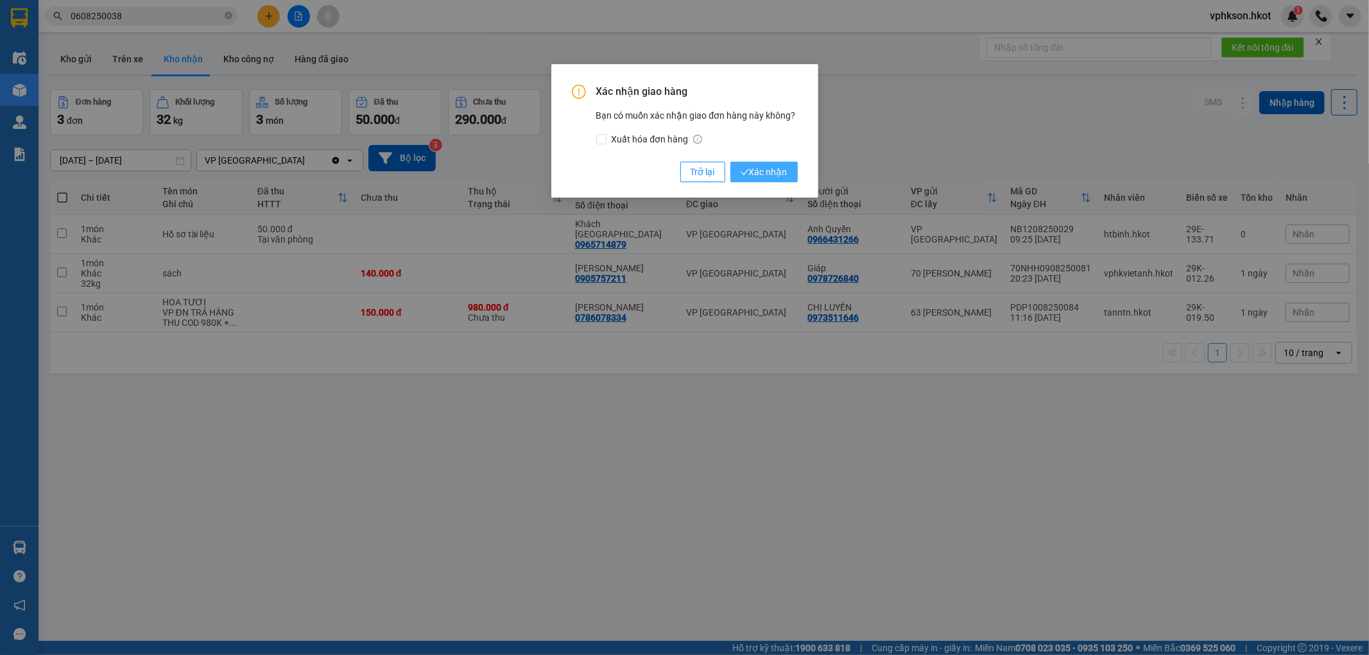
click at [749, 176] on span "Xác nhận" at bounding box center [763, 172] width 47 height 14
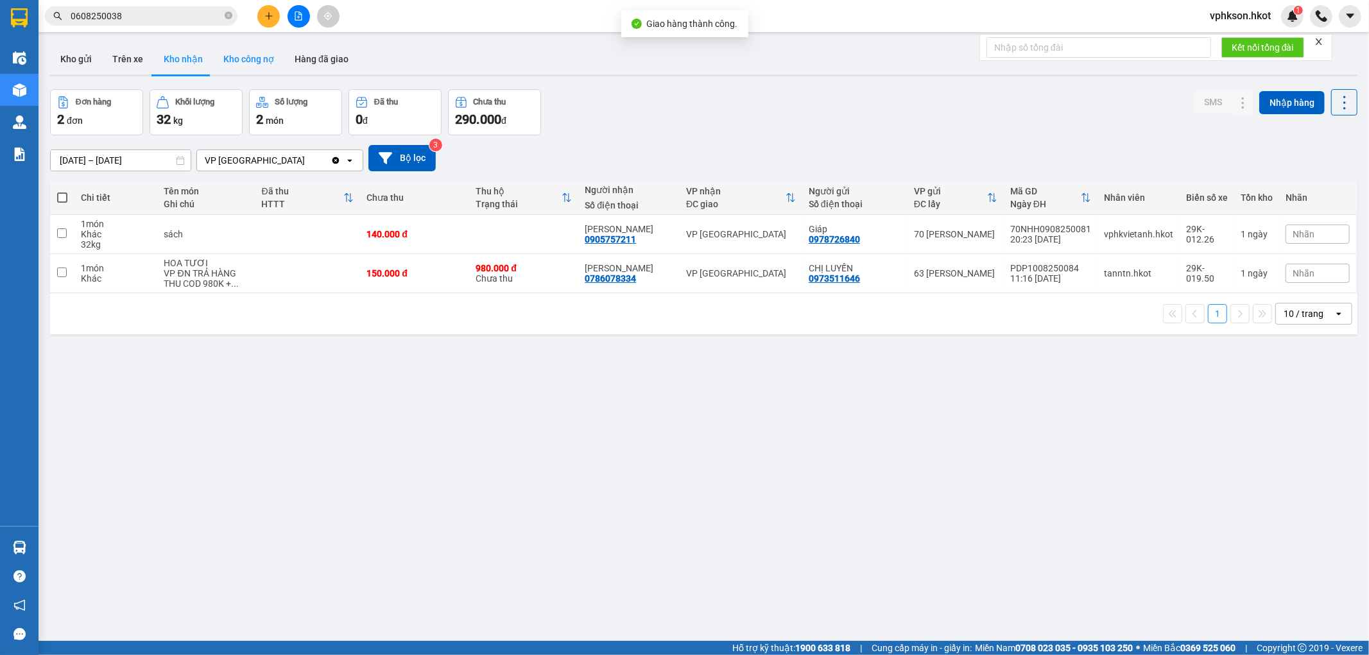
click at [243, 58] on button "Kho công nợ" at bounding box center [248, 59] width 71 height 31
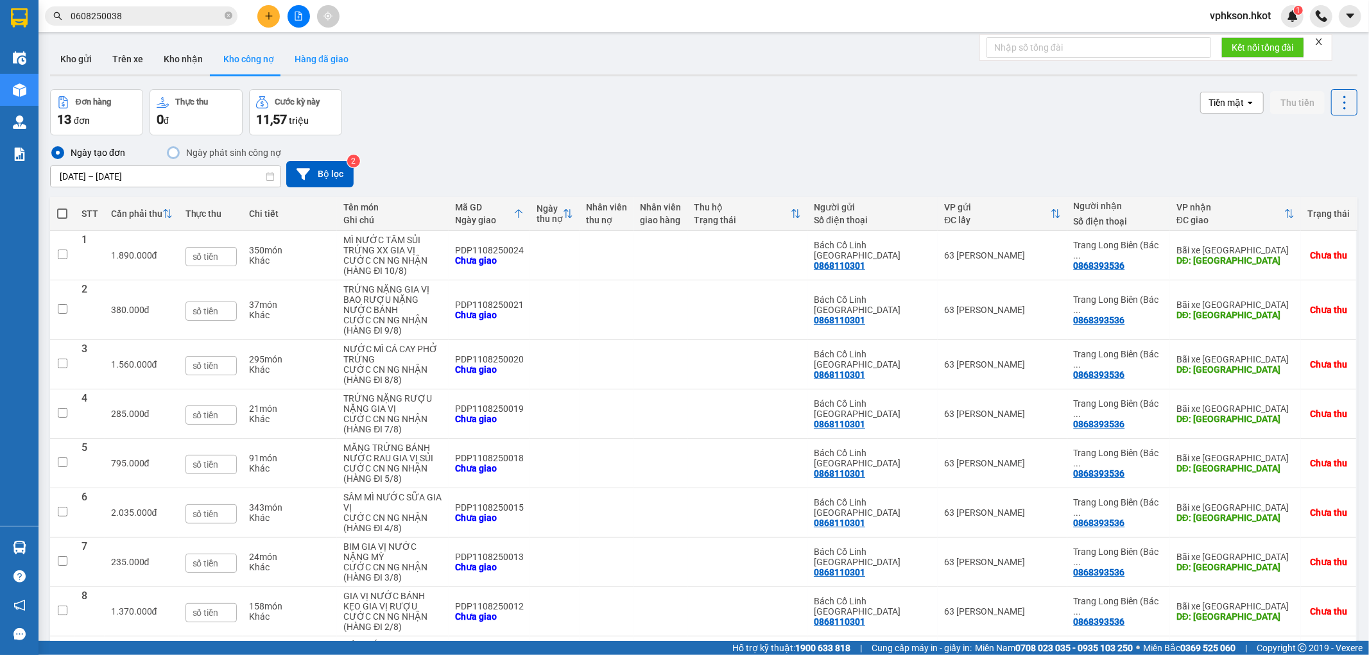
click at [311, 67] on button "Hàng đã giao" at bounding box center [321, 59] width 74 height 31
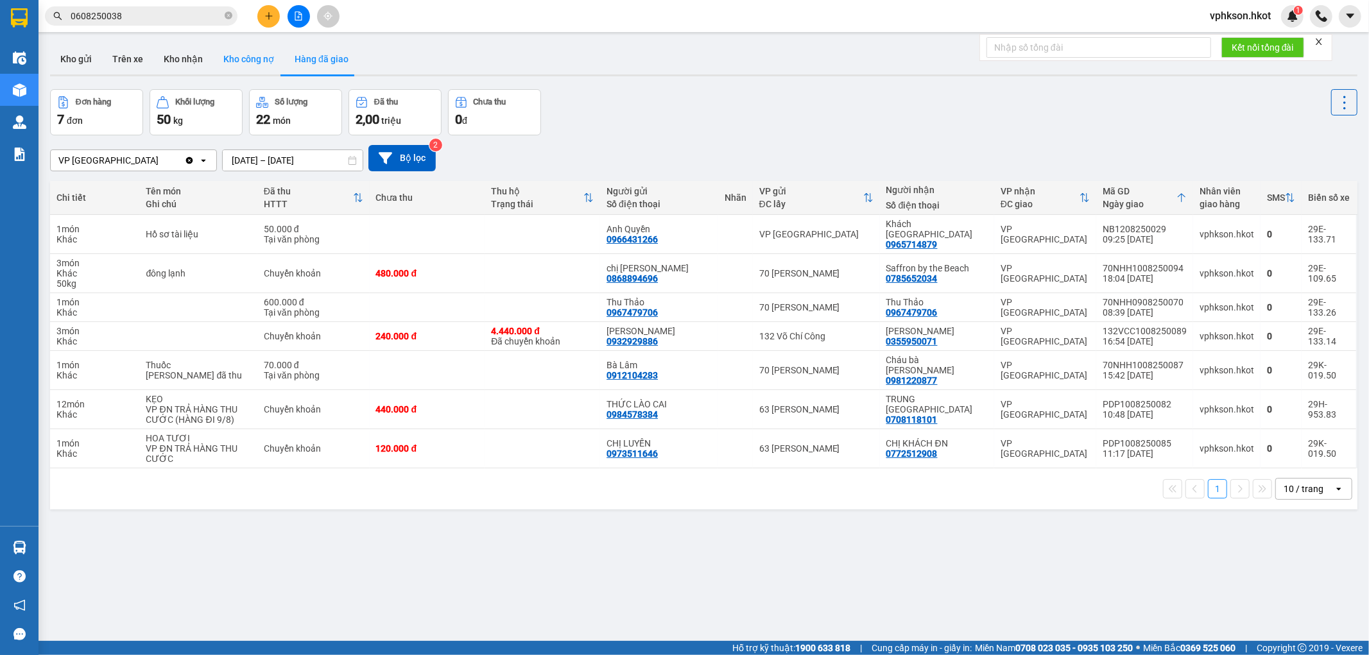
click at [253, 67] on button "Kho công nợ" at bounding box center [248, 59] width 71 height 31
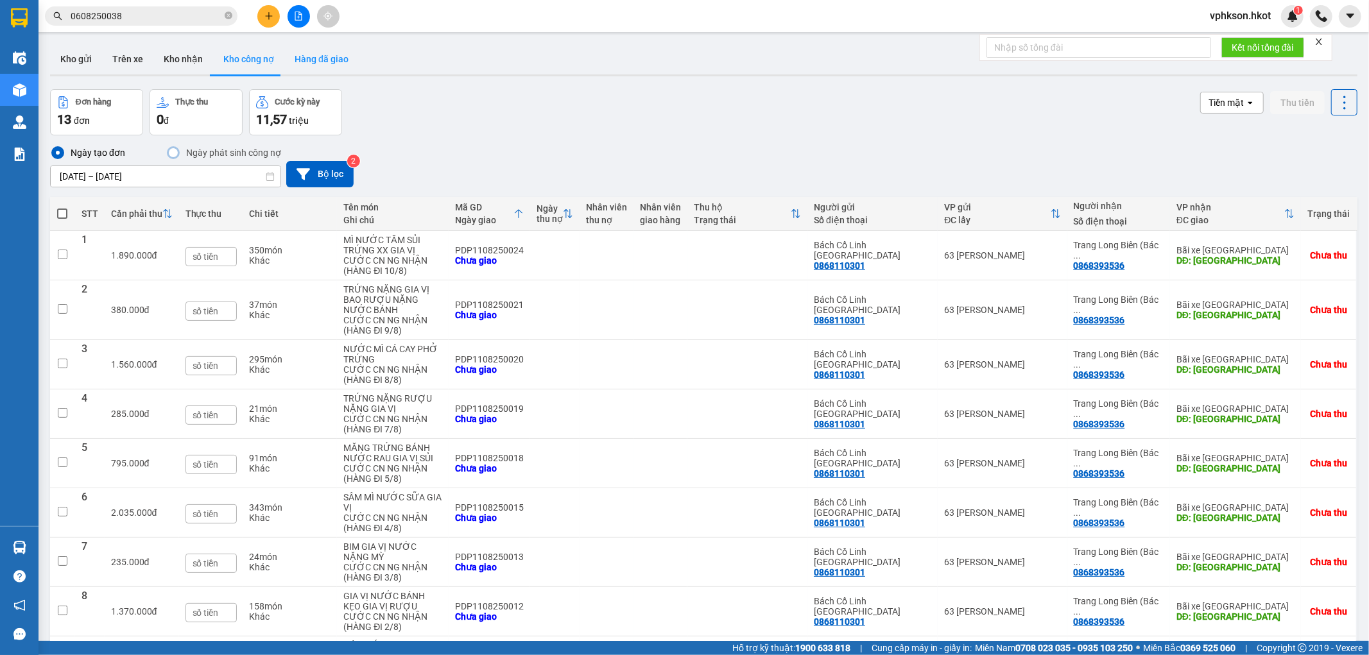
click at [305, 58] on button "Hàng đã giao" at bounding box center [321, 59] width 74 height 31
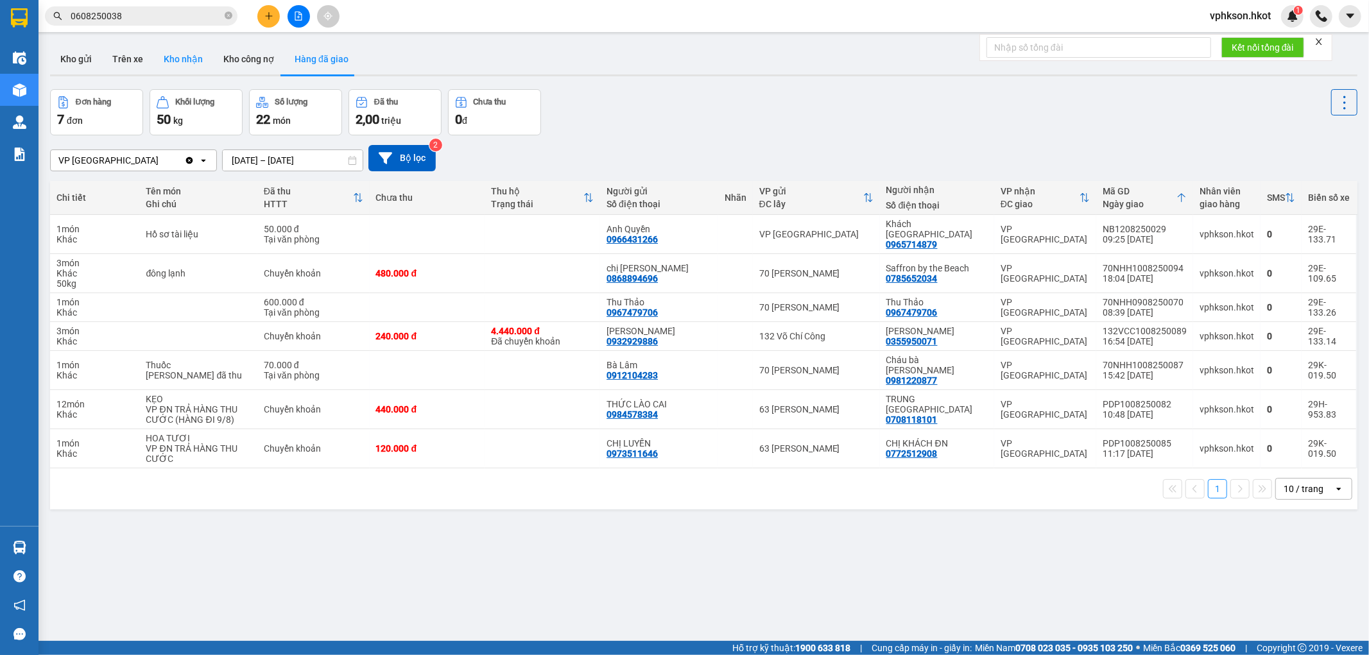
click at [183, 60] on button "Kho nhận" at bounding box center [183, 59] width 60 height 31
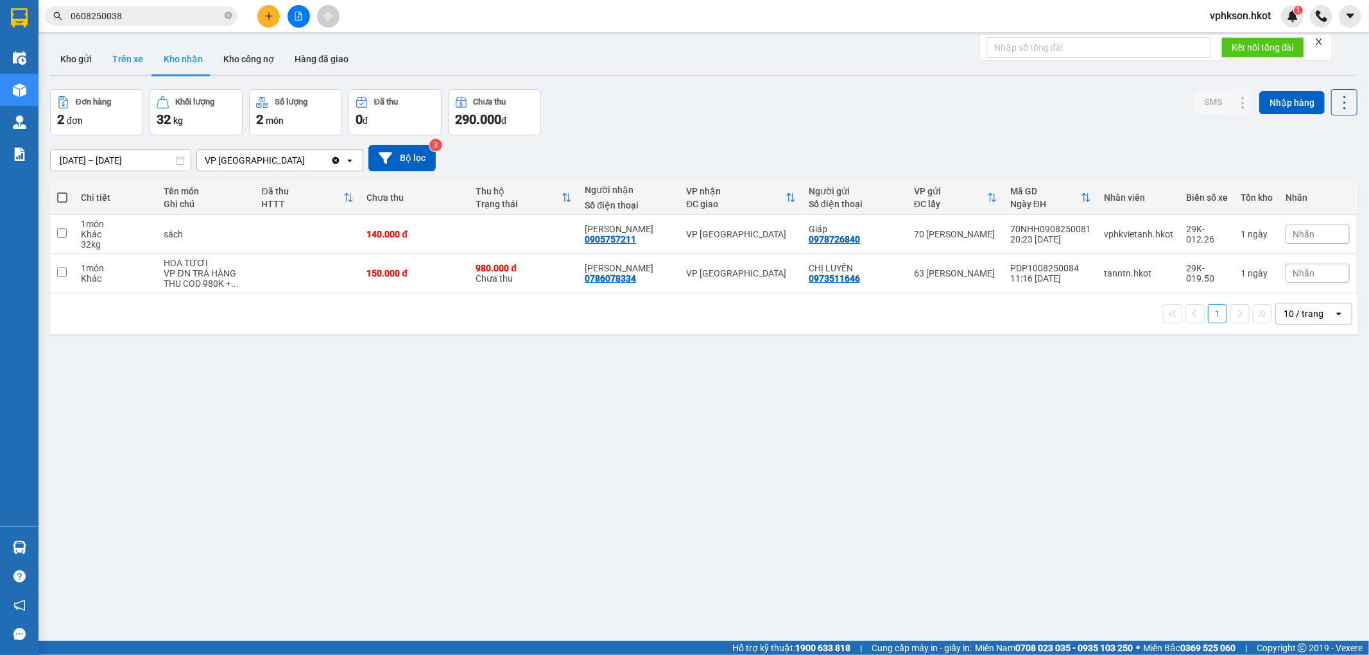
click at [118, 61] on button "Trên xe" at bounding box center [127, 59] width 51 height 31
